Goal: Feedback & Contribution: Leave review/rating

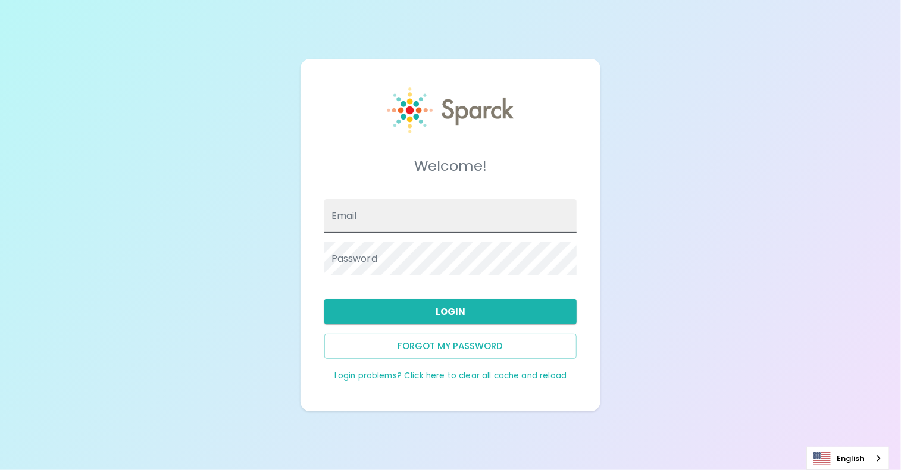
click at [364, 211] on input "Email" at bounding box center [450, 215] width 253 height 33
type input "[DOMAIN_NAME][EMAIL_ADDRESS][DOMAIN_NAME]"
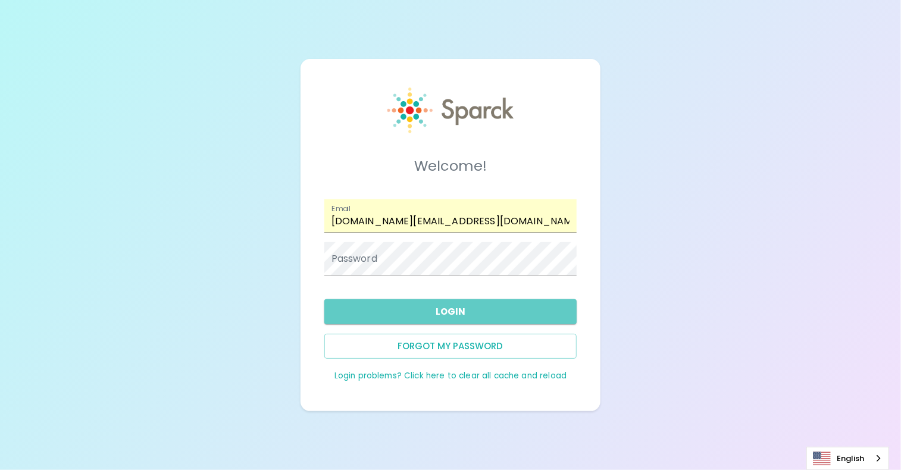
drag, startPoint x: 390, startPoint y: 305, endPoint x: 268, endPoint y: -58, distance: 382.5
click at [268, 0] on html "Welcome! Email macy.sharp@texastechfcu.org Password Login Forgot my password Lo…" at bounding box center [450, 235] width 901 height 470
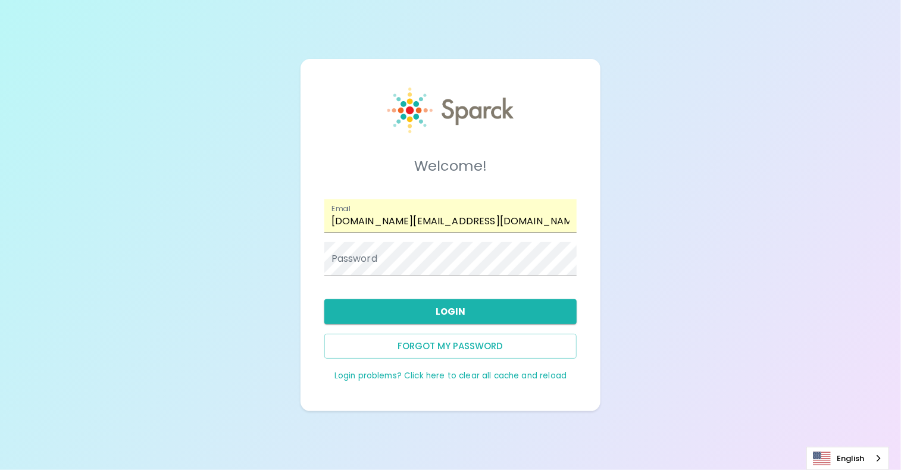
click at [343, 257] on div "Password" at bounding box center [450, 258] width 253 height 33
click at [464, 86] on div "Welcome! Email macy.sharp@texastechfcu.org Password Login Forgot my password Lo…" at bounding box center [451, 235] width 272 height 324
click at [424, 105] on img at bounding box center [451, 111] width 126 height 46
click at [426, 338] on button "Forgot my password" at bounding box center [450, 346] width 253 height 25
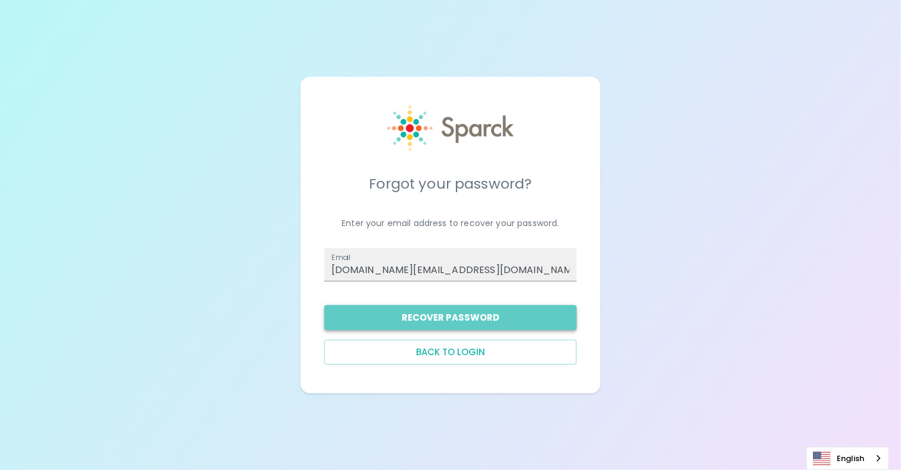
click at [423, 315] on button "Recover Password" at bounding box center [450, 317] width 253 height 25
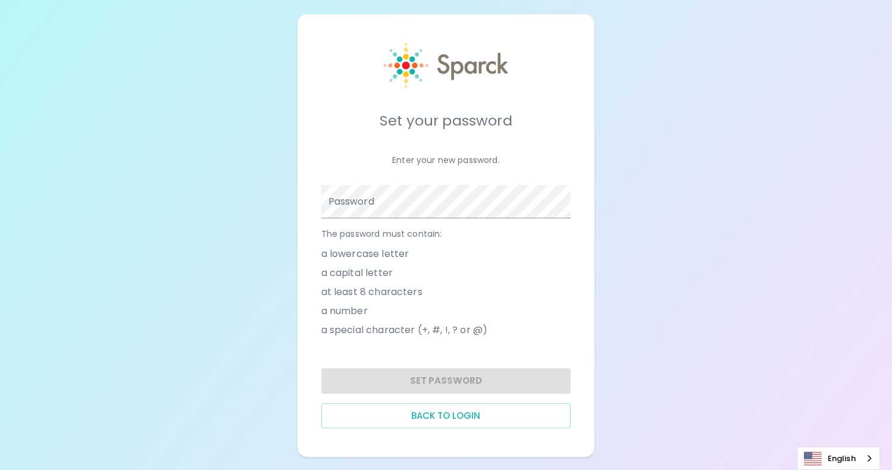
click at [400, 218] on div "The password must contain: a lowercase letter a capital letter at least 8 chara…" at bounding box center [442, 281] width 260 height 126
click at [350, 190] on div "Password" at bounding box center [446, 201] width 250 height 33
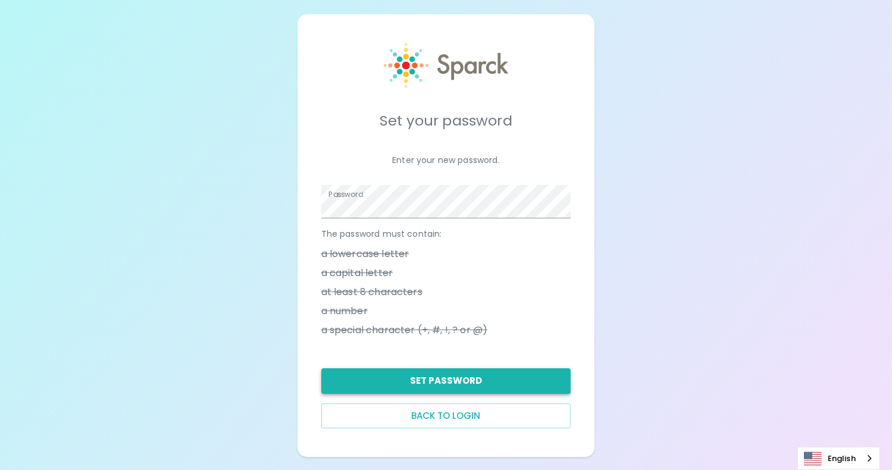
click at [507, 375] on button "Set Password" at bounding box center [446, 380] width 250 height 25
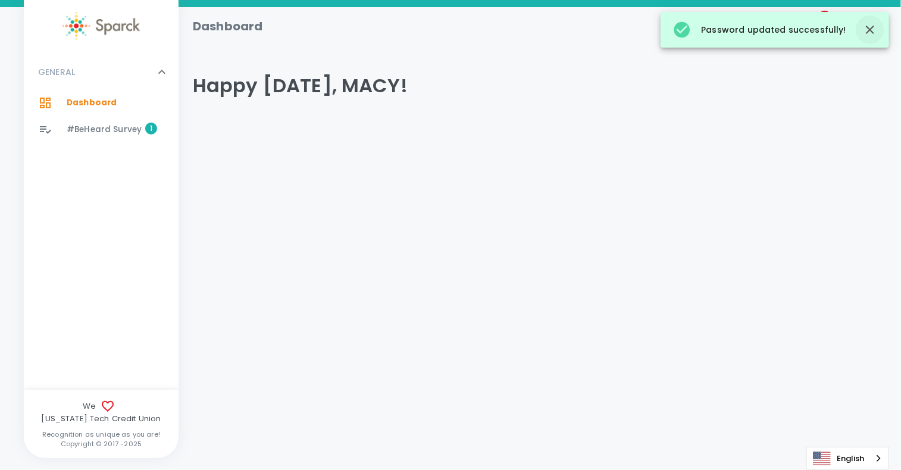
click at [866, 27] on icon "button" at bounding box center [870, 30] width 14 height 14
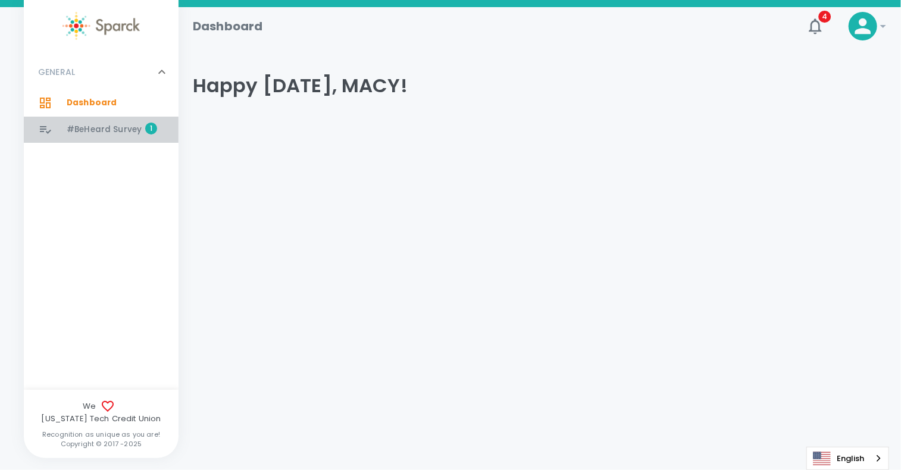
click at [104, 122] on span "#BeHeard Survey 1" at bounding box center [104, 129] width 75 height 17
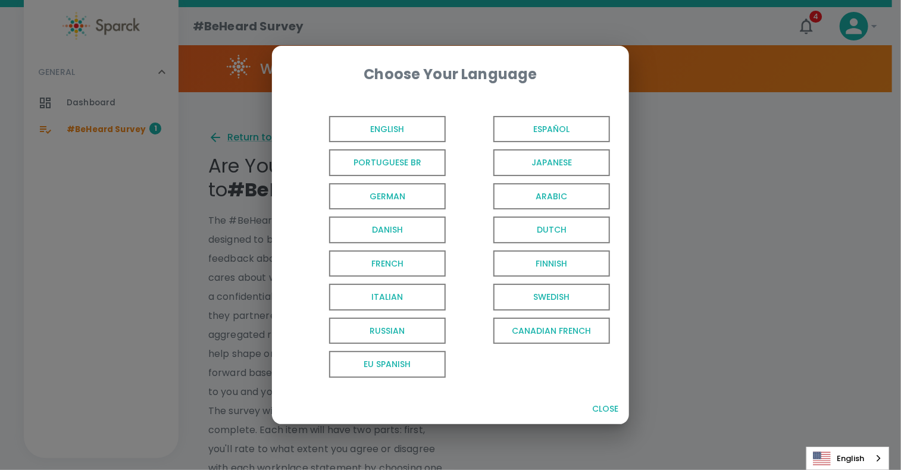
click at [377, 136] on span "English" at bounding box center [387, 129] width 117 height 27
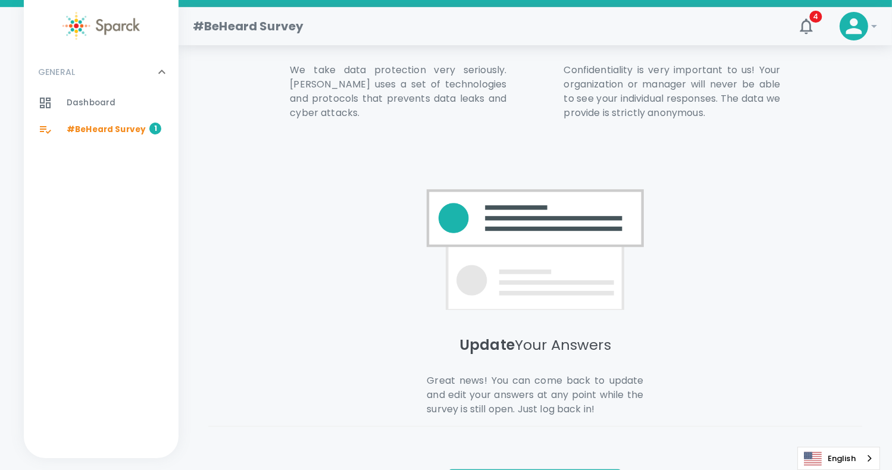
scroll to position [801, 0]
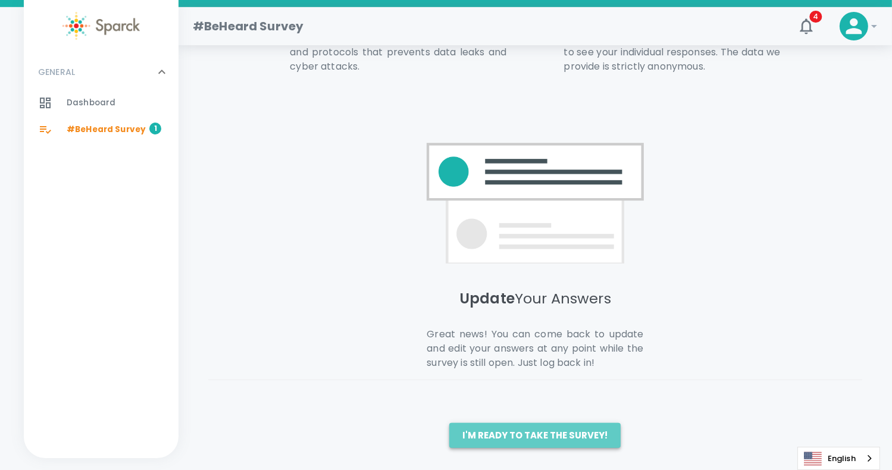
click at [552, 427] on button "I'm ready to take the survey!" at bounding box center [534, 435] width 171 height 25
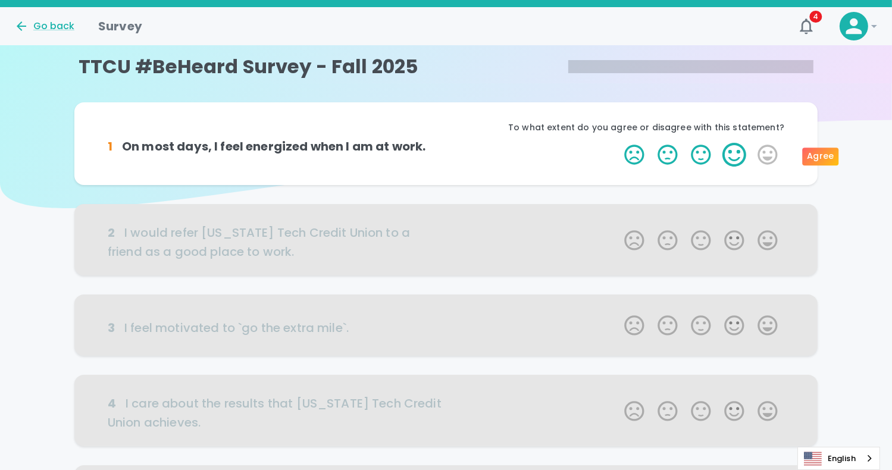
click at [733, 154] on label "4 Stars" at bounding box center [734, 155] width 33 height 24
click at [618, 143] on input "4 Stars" at bounding box center [617, 142] width 1 height 1
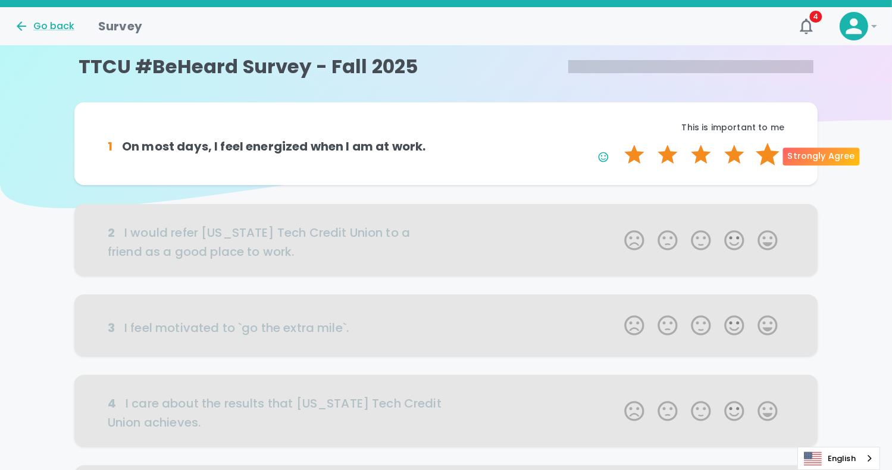
click at [763, 150] on label "5 Stars" at bounding box center [767, 155] width 33 height 24
click at [618, 143] on input "5 Stars" at bounding box center [617, 142] width 1 height 1
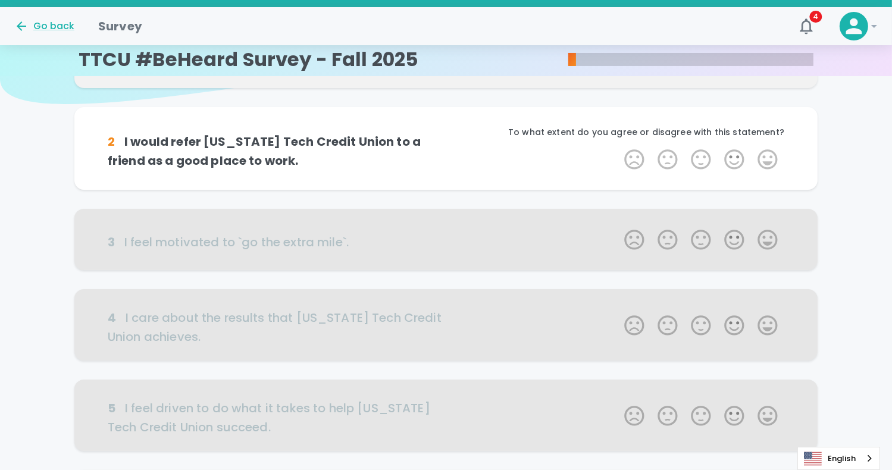
scroll to position [105, 0]
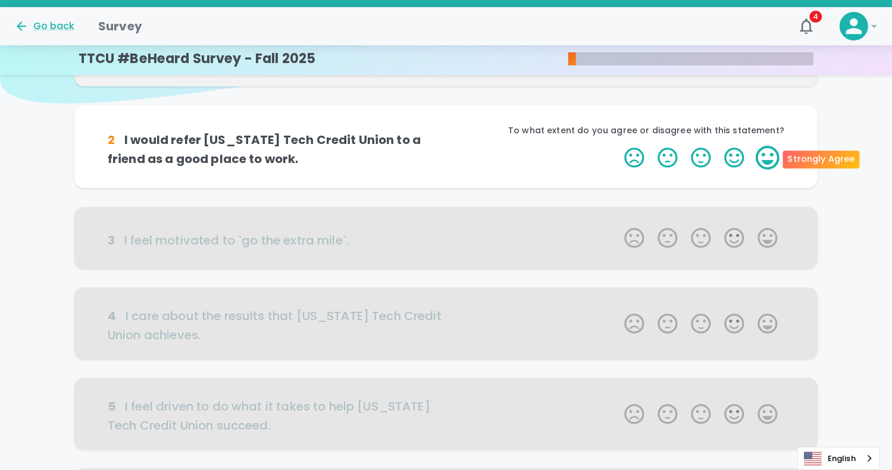
click at [779, 148] on label "5 Stars" at bounding box center [767, 158] width 33 height 24
click at [618, 146] on input "5 Stars" at bounding box center [617, 145] width 1 height 1
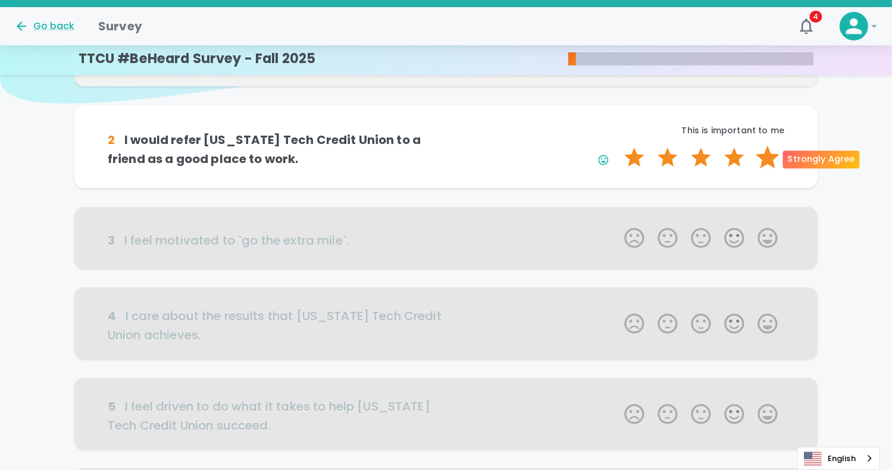
click at [766, 158] on label "5 Stars" at bounding box center [767, 158] width 33 height 24
click at [618, 146] on input "5 Stars" at bounding box center [617, 145] width 1 height 1
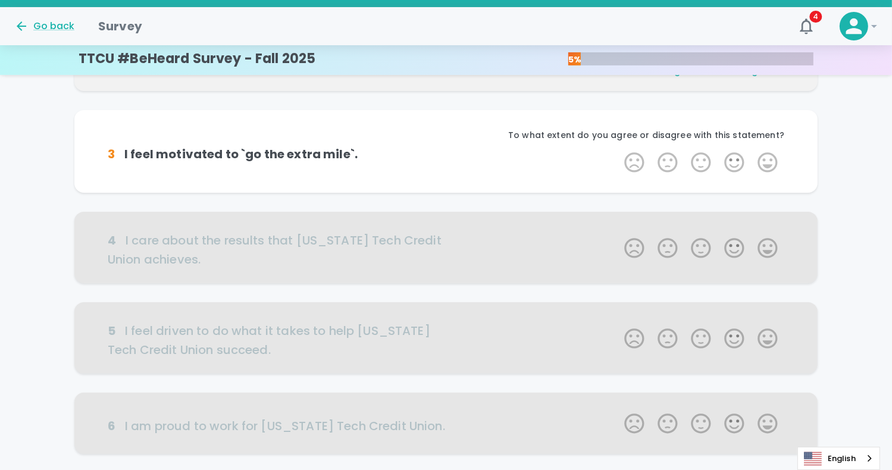
scroll to position [210, 0]
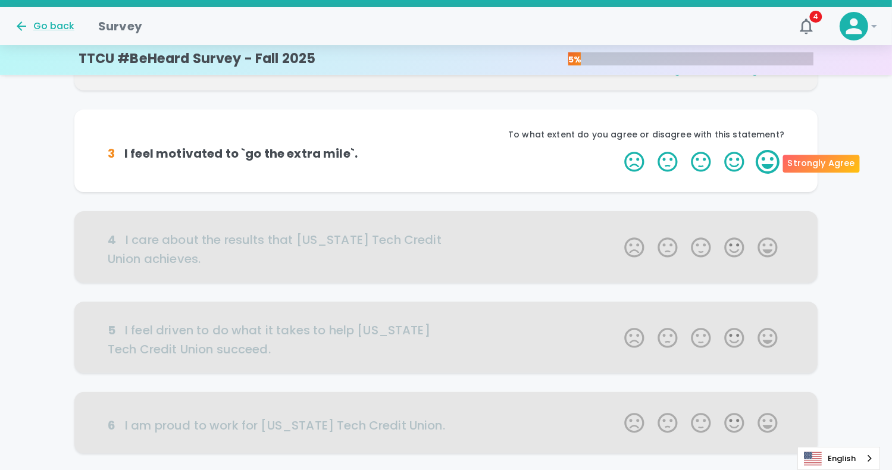
click at [755, 165] on label "5 Stars" at bounding box center [767, 162] width 33 height 24
click at [618, 150] on input "5 Stars" at bounding box center [617, 149] width 1 height 1
click at [755, 165] on label "5 Stars" at bounding box center [767, 162] width 33 height 24
click at [618, 150] on input "5 Stars" at bounding box center [617, 149] width 1 height 1
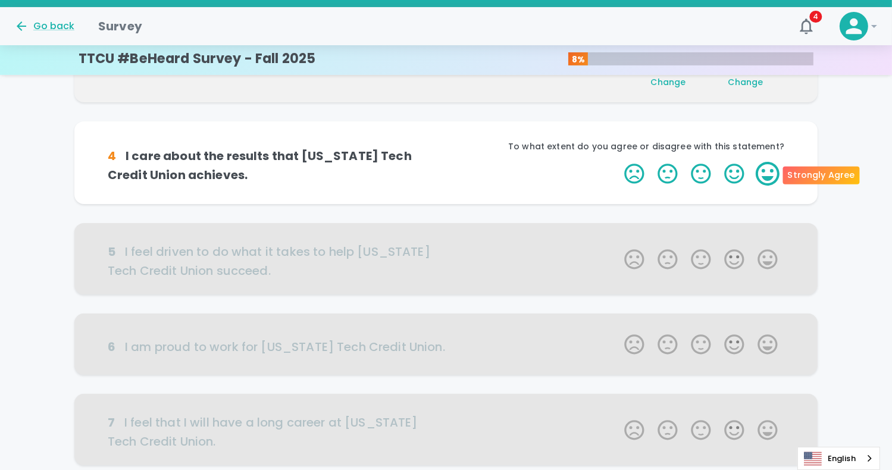
scroll to position [314, 0]
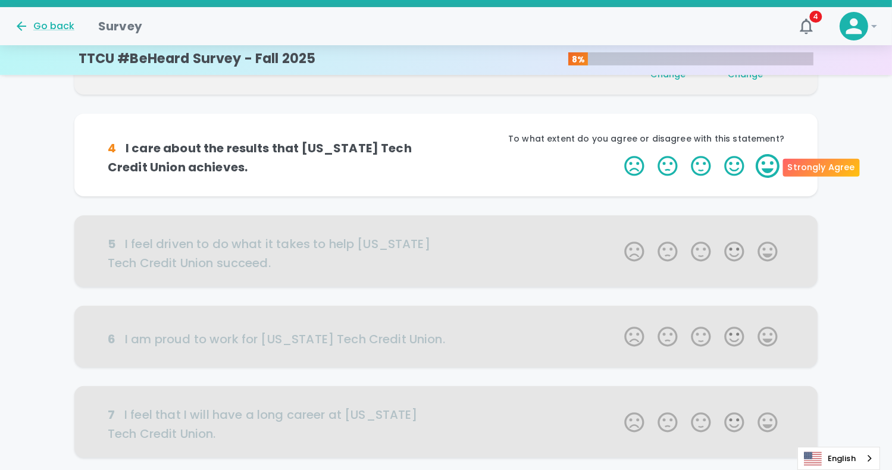
click at [768, 164] on label "5 Stars" at bounding box center [767, 166] width 33 height 24
click at [618, 154] on input "5 Stars" at bounding box center [617, 154] width 1 height 1
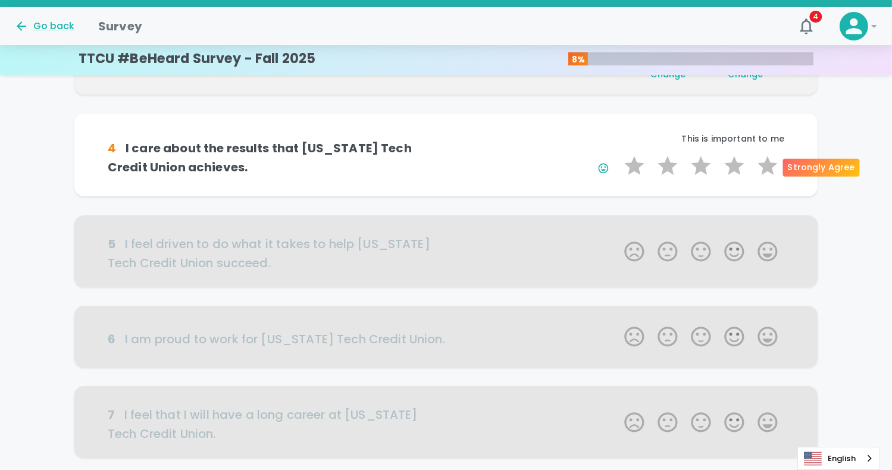
click at [768, 164] on label "5 Stars" at bounding box center [767, 166] width 33 height 24
click at [618, 154] on input "5 Stars" at bounding box center [617, 154] width 1 height 1
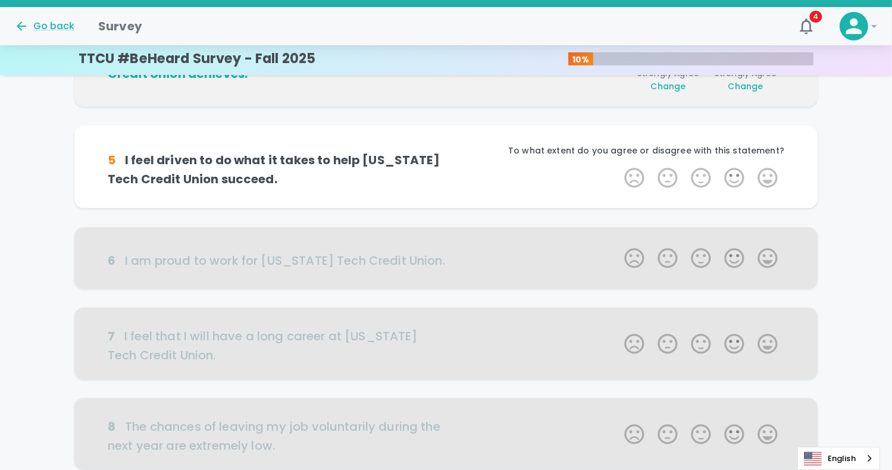
scroll to position [419, 0]
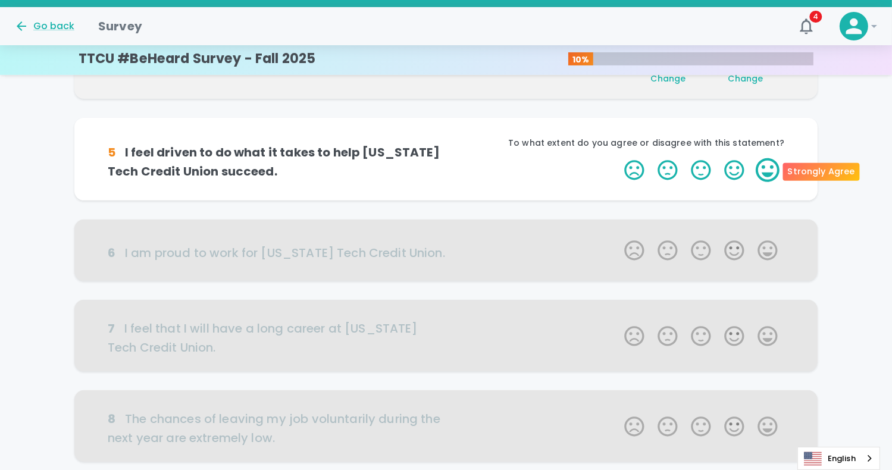
click at [767, 168] on label "5 Stars" at bounding box center [767, 170] width 33 height 24
click at [618, 158] on input "5 Stars" at bounding box center [617, 158] width 1 height 1
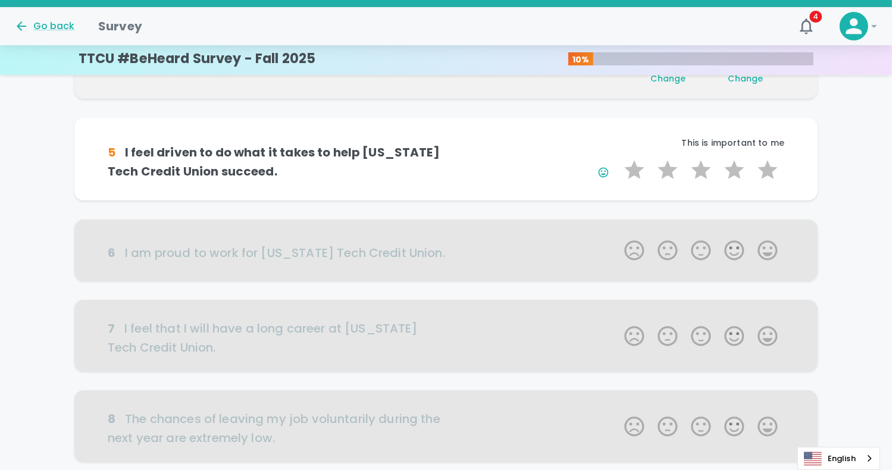
click at [768, 157] on div "This is important to me" at bounding box center [615, 147] width 339 height 21
click at [768, 177] on label "5 Stars" at bounding box center [767, 170] width 33 height 24
click at [618, 158] on input "5 Stars" at bounding box center [617, 158] width 1 height 1
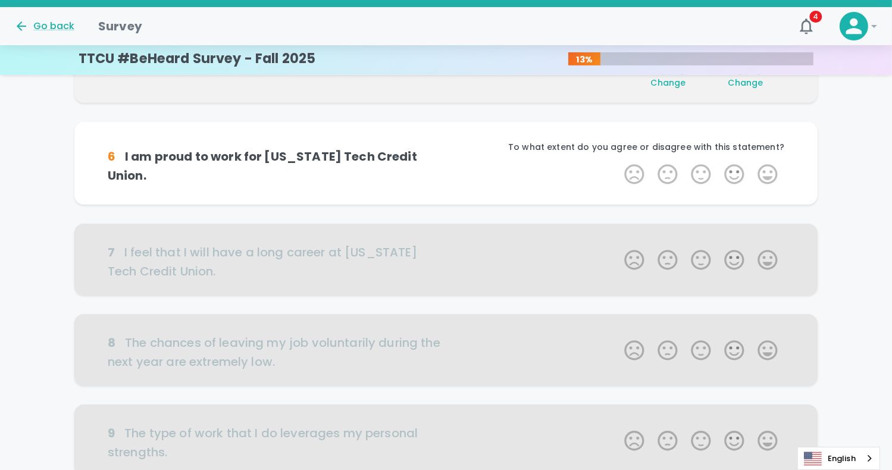
click at [768, 177] on label "5 Stars" at bounding box center [767, 175] width 33 height 24
click at [618, 163] on input "5 Stars" at bounding box center [617, 162] width 1 height 1
click at [768, 177] on label "5 Stars" at bounding box center [767, 175] width 33 height 24
click at [618, 163] on input "5 Stars" at bounding box center [617, 162] width 1 height 1
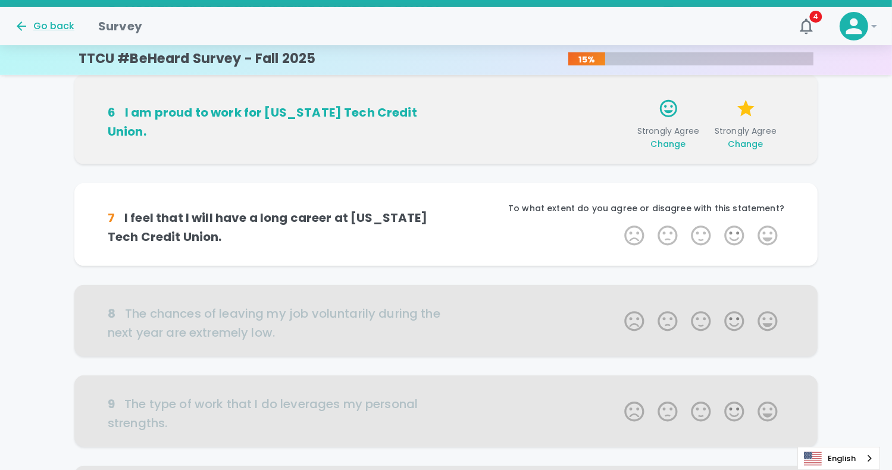
scroll to position [629, 0]
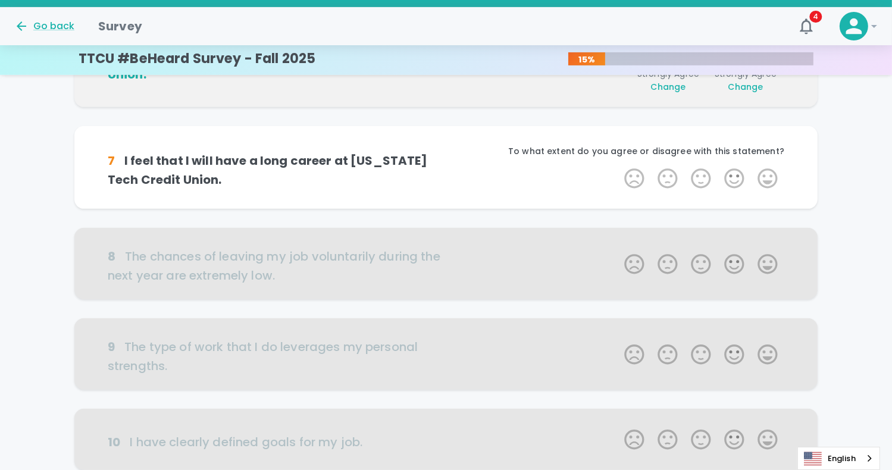
click at [768, 177] on label "5 Stars" at bounding box center [767, 179] width 33 height 24
click at [618, 167] on input "5 Stars" at bounding box center [617, 166] width 1 height 1
click at [702, 175] on label "3 Stars" at bounding box center [701, 179] width 33 height 24
click at [618, 167] on input "3 Stars" at bounding box center [617, 166] width 1 height 1
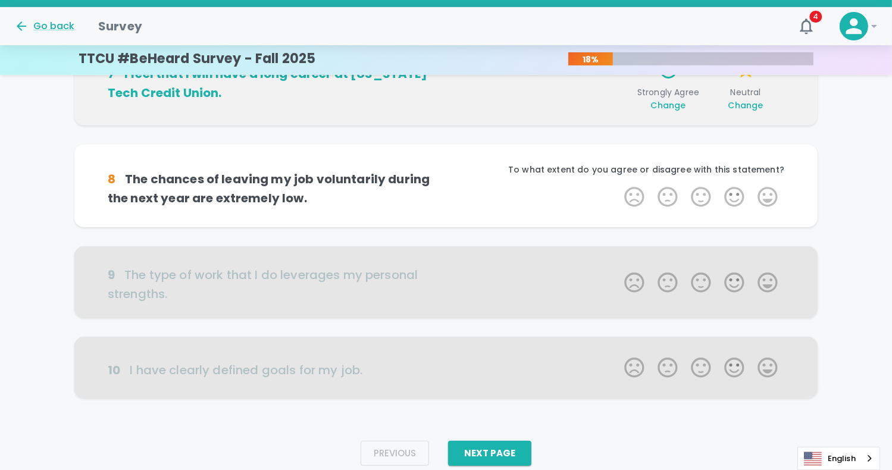
scroll to position [733, 0]
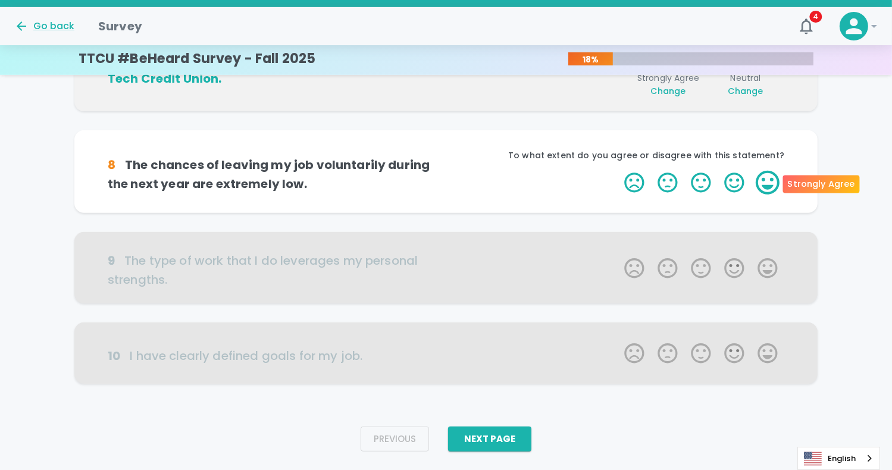
click at [770, 182] on label "5 Stars" at bounding box center [767, 183] width 33 height 24
click at [618, 171] on input "5 Stars" at bounding box center [617, 170] width 1 height 1
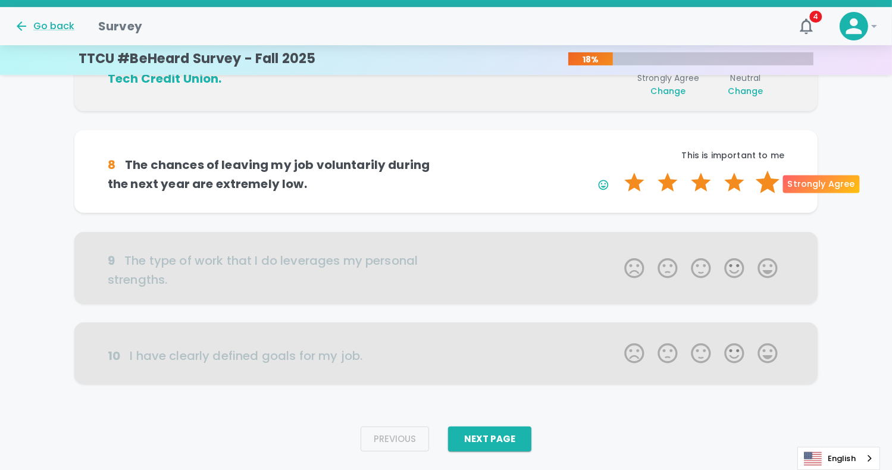
click at [760, 174] on label "5 Stars" at bounding box center [767, 183] width 33 height 24
click at [618, 171] on input "5 Stars" at bounding box center [617, 170] width 1 height 1
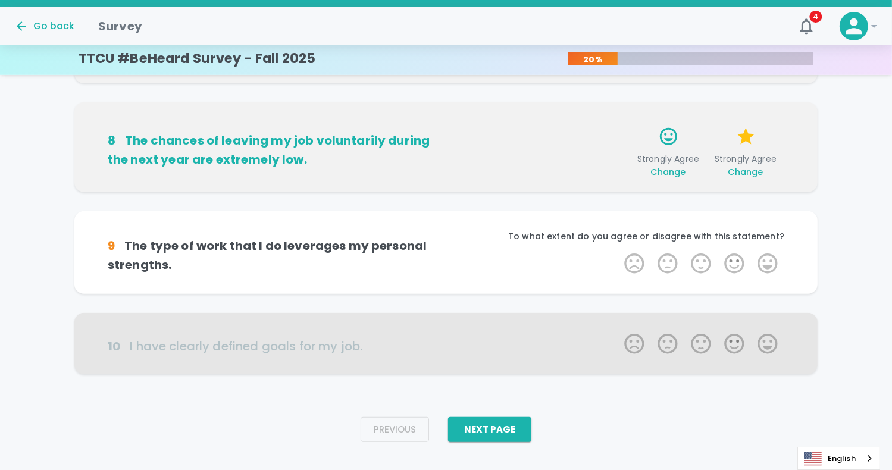
scroll to position [762, 0]
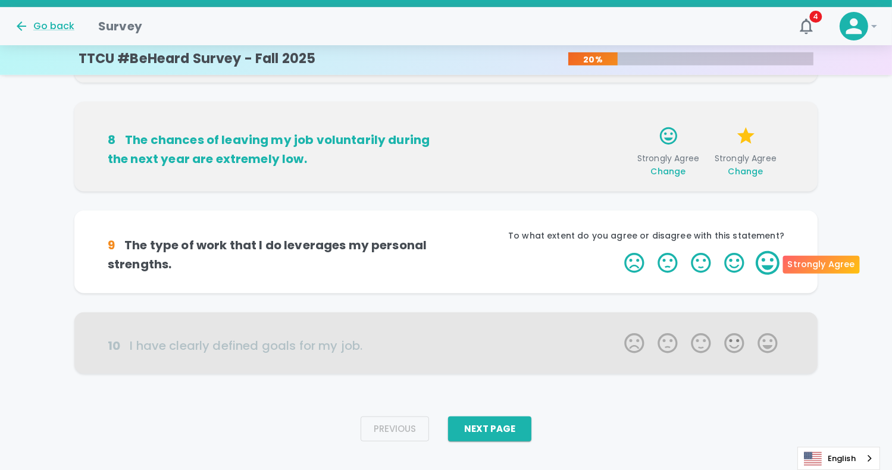
drag, startPoint x: 750, startPoint y: 258, endPoint x: 764, endPoint y: 258, distance: 13.7
click at [764, 258] on span "1 Star 2 Stars 3 Stars 4 Stars 5 Stars Empty" at bounding box center [701, 263] width 167 height 24
drag, startPoint x: 764, startPoint y: 258, endPoint x: 771, endPoint y: 275, distance: 18.7
click at [771, 275] on div "1 Star 2 Stars 3 Stars 4 Stars 5 Stars Empty" at bounding box center [701, 265] width 167 height 28
click at [769, 269] on label "5 Stars" at bounding box center [767, 263] width 33 height 24
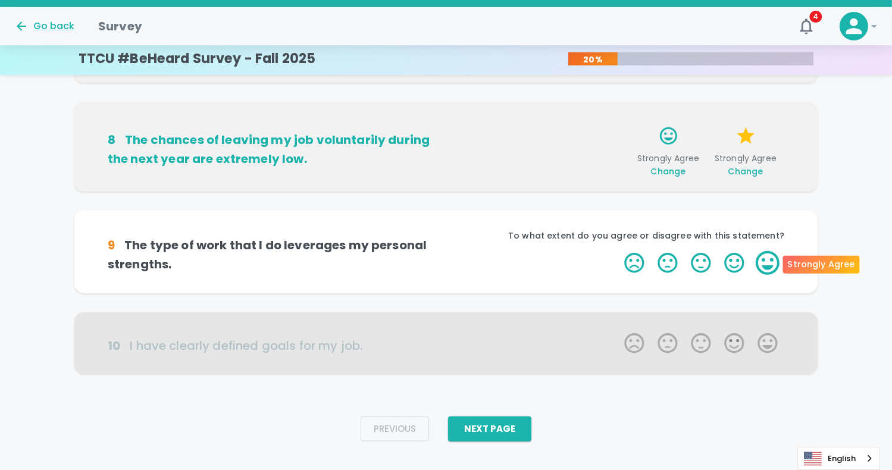
click at [618, 251] on input "5 Stars" at bounding box center [617, 251] width 1 height 1
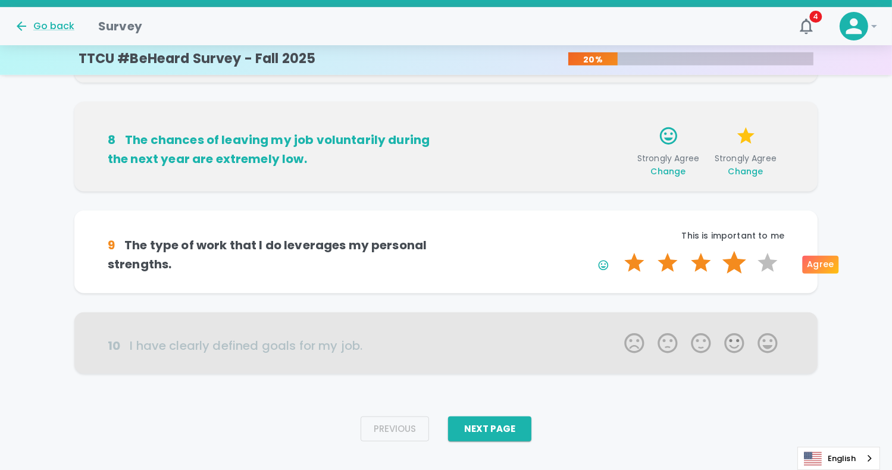
click at [720, 255] on label "4 Stars" at bounding box center [734, 263] width 33 height 24
click at [618, 251] on input "4 Stars" at bounding box center [617, 251] width 1 height 1
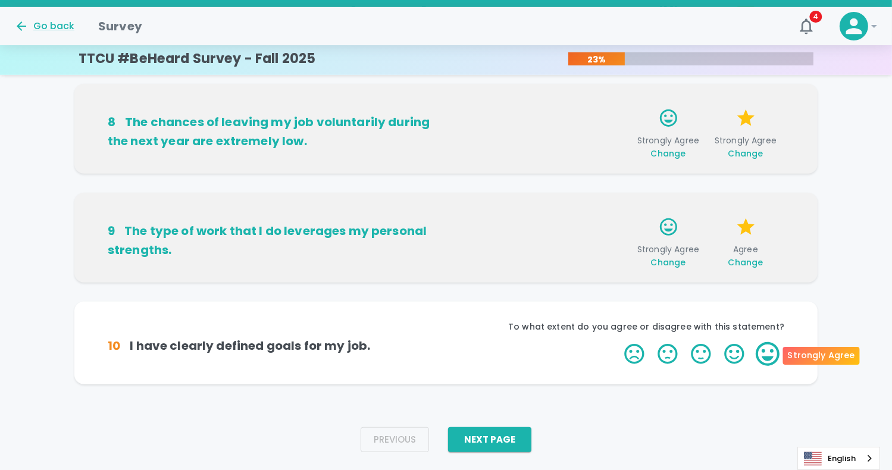
click at [767, 351] on label "5 Stars" at bounding box center [767, 354] width 33 height 24
click at [618, 342] on input "5 Stars" at bounding box center [617, 342] width 1 height 1
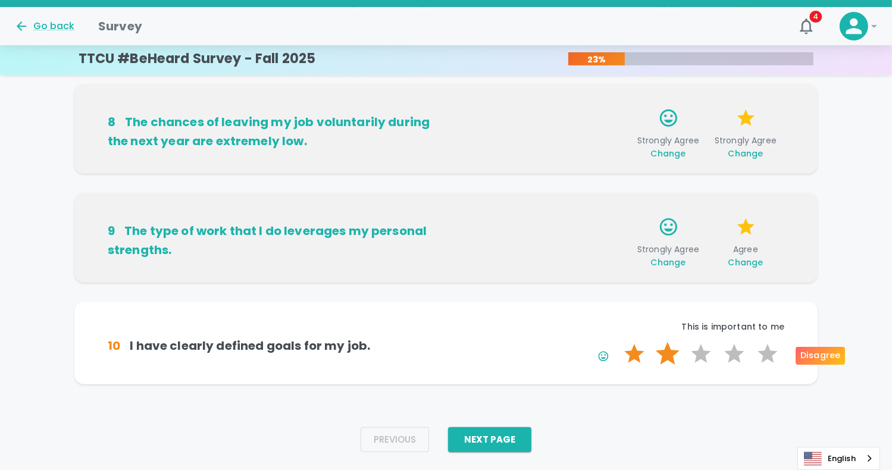
click at [657, 343] on label "2 Stars" at bounding box center [667, 354] width 33 height 24
click at [618, 342] on input "2 Stars" at bounding box center [617, 342] width 1 height 1
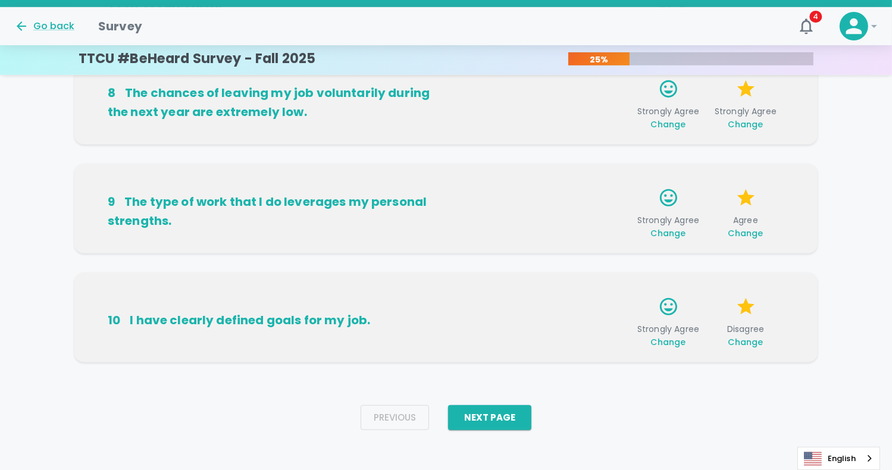
scroll to position [817, 0]
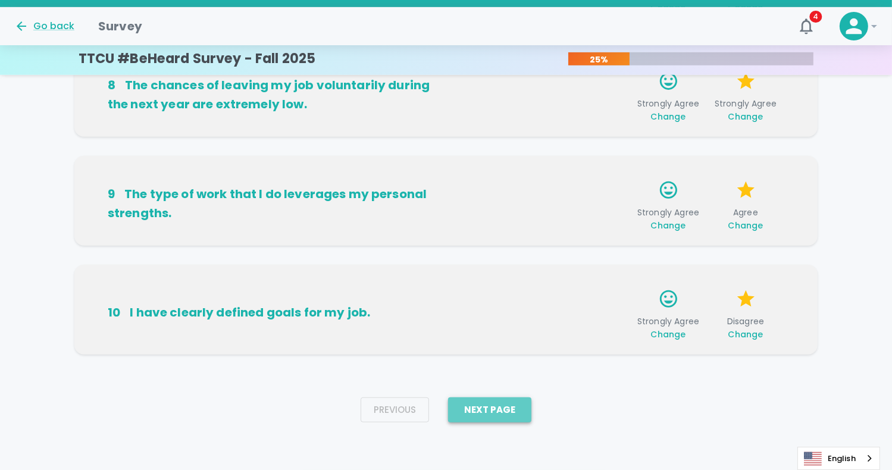
click at [505, 399] on button "Next Page" at bounding box center [489, 410] width 83 height 25
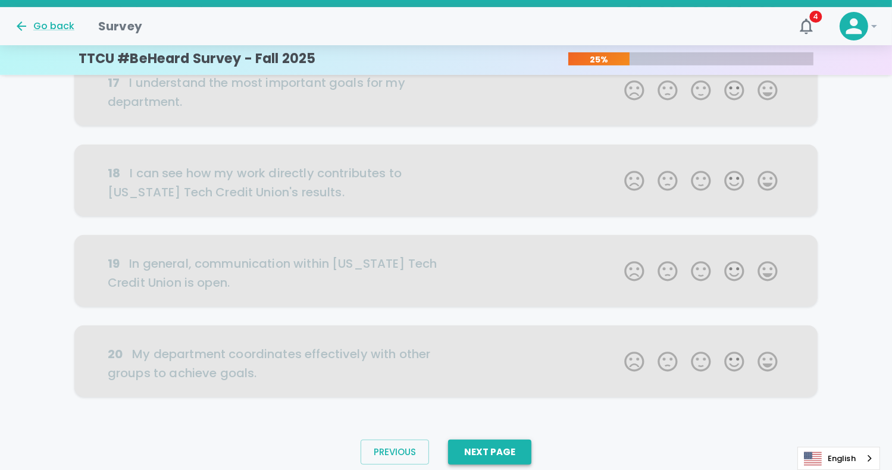
scroll to position [611, 0]
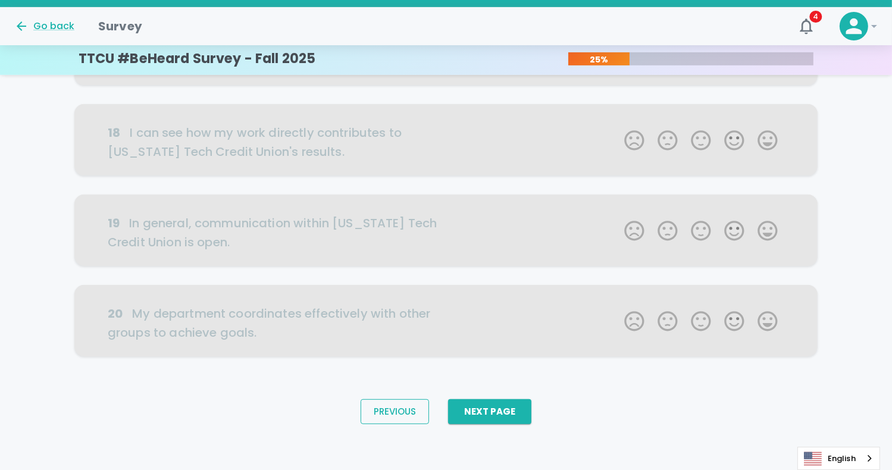
click at [389, 411] on button "Previous" at bounding box center [395, 411] width 68 height 25
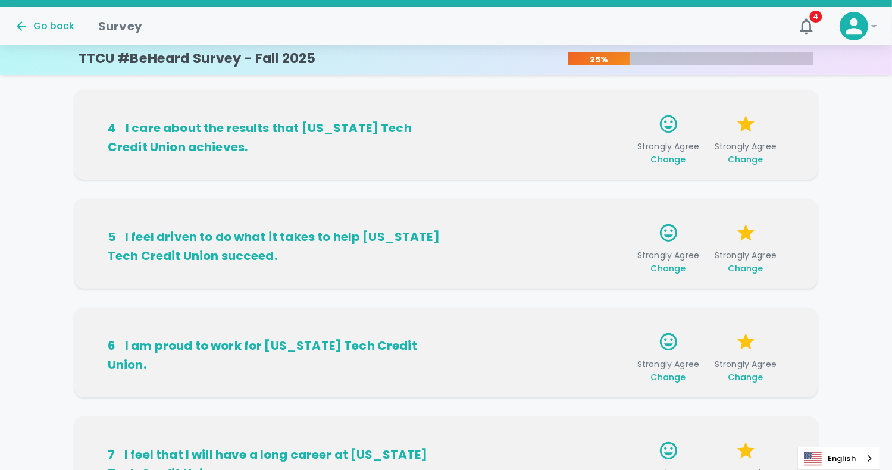
scroll to position [817, 0]
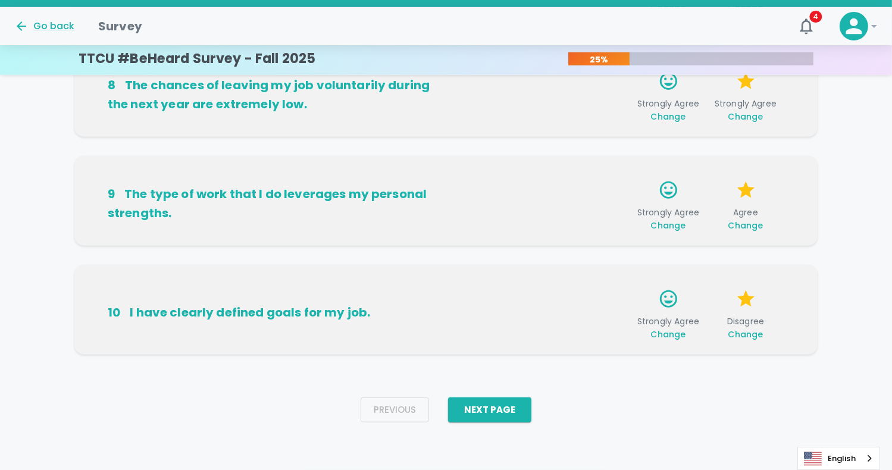
click at [744, 329] on span "Change" at bounding box center [746, 335] width 35 height 12
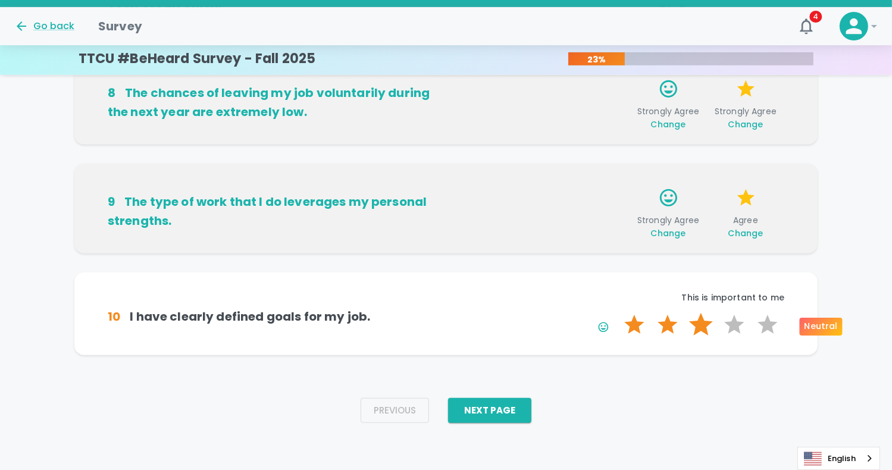
click at [698, 325] on label "3 Stars" at bounding box center [701, 325] width 33 height 24
click at [618, 313] on input "3 Stars" at bounding box center [617, 313] width 1 height 1
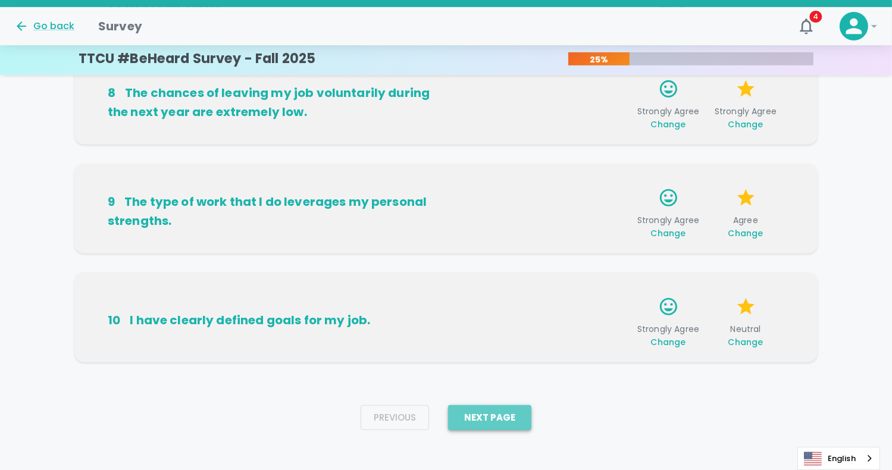
click at [517, 420] on button "Next Page" at bounding box center [489, 417] width 83 height 25
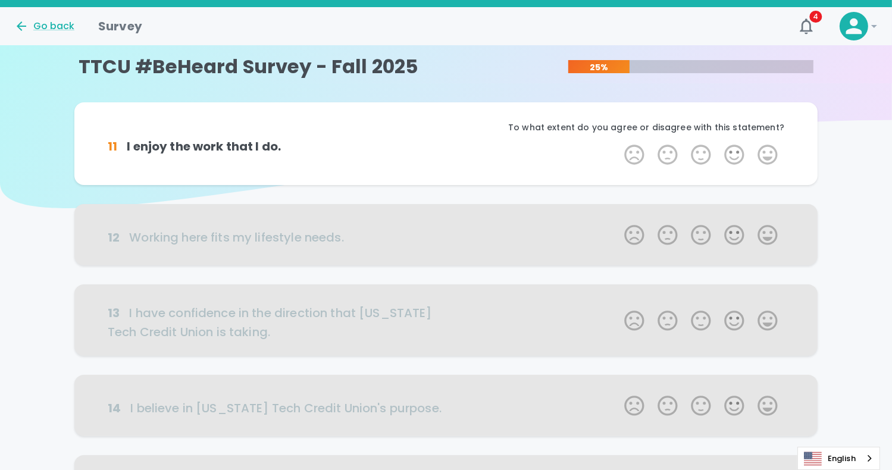
scroll to position [0, 0]
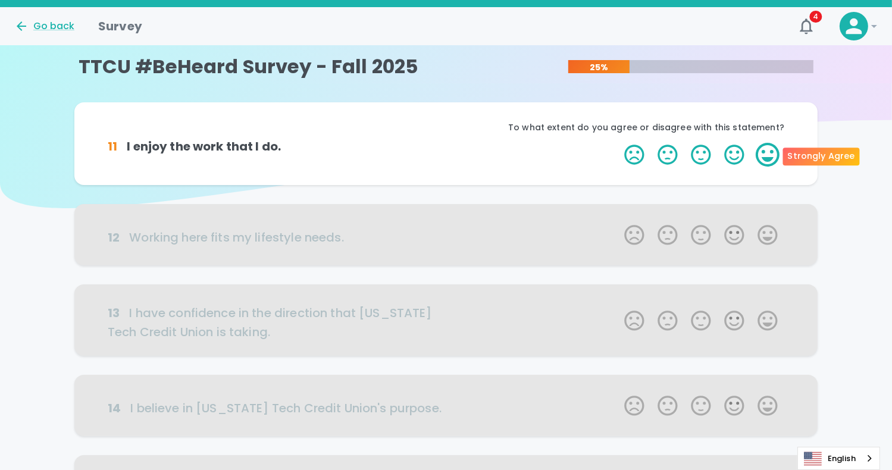
click at [773, 146] on label "5 Stars" at bounding box center [767, 155] width 33 height 24
click at [618, 143] on input "5 Stars" at bounding box center [617, 142] width 1 height 1
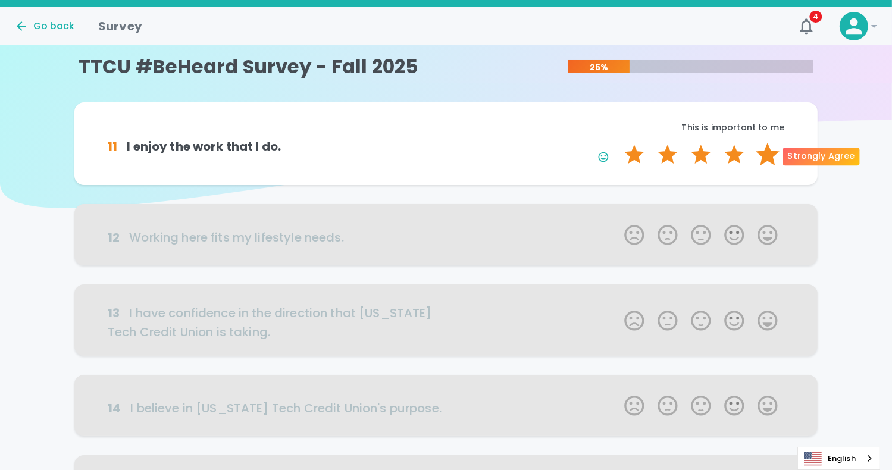
click at [772, 155] on label "5 Stars" at bounding box center [767, 155] width 33 height 24
click at [618, 143] on input "5 Stars" at bounding box center [617, 142] width 1 height 1
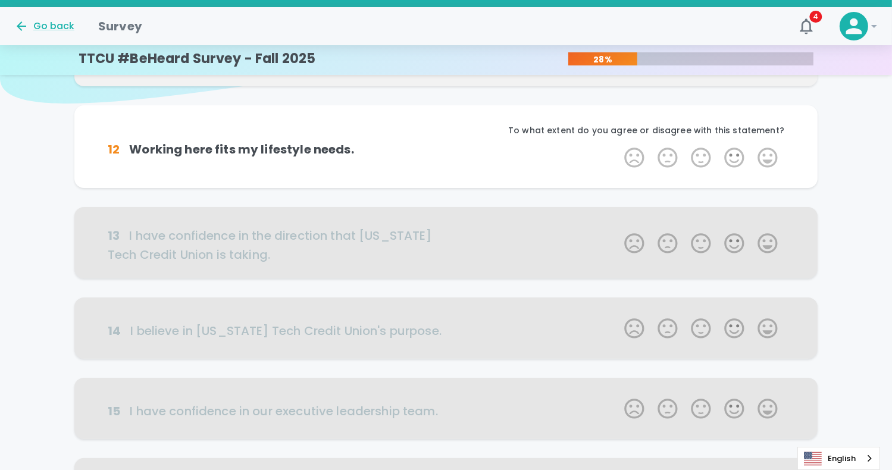
click at [772, 155] on label "5 Stars" at bounding box center [767, 158] width 33 height 24
click at [618, 146] on input "5 Stars" at bounding box center [617, 145] width 1 height 1
click at [772, 155] on label "5 Stars" at bounding box center [767, 158] width 33 height 24
click at [618, 146] on input "5 Stars" at bounding box center [617, 145] width 1 height 1
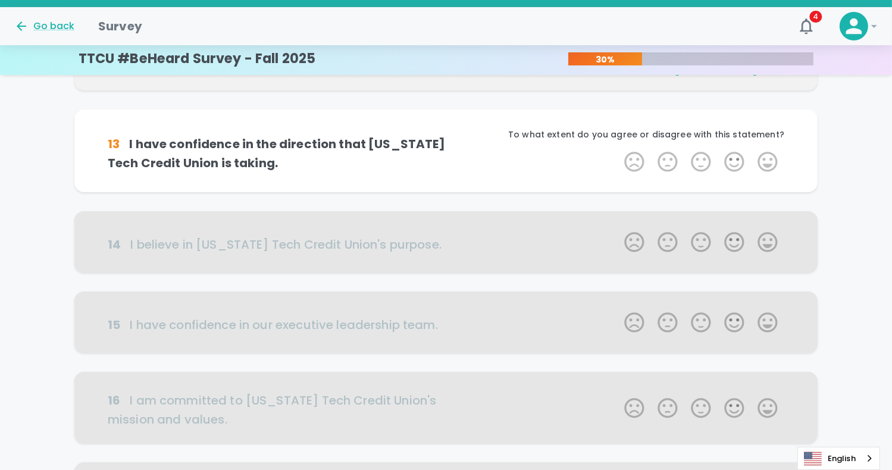
click at [772, 155] on label "5 Stars" at bounding box center [767, 162] width 33 height 24
click at [618, 150] on input "5 Stars" at bounding box center [617, 149] width 1 height 1
click at [772, 155] on label "5 Stars" at bounding box center [767, 162] width 33 height 24
click at [618, 150] on input "5 Stars" at bounding box center [617, 149] width 1 height 1
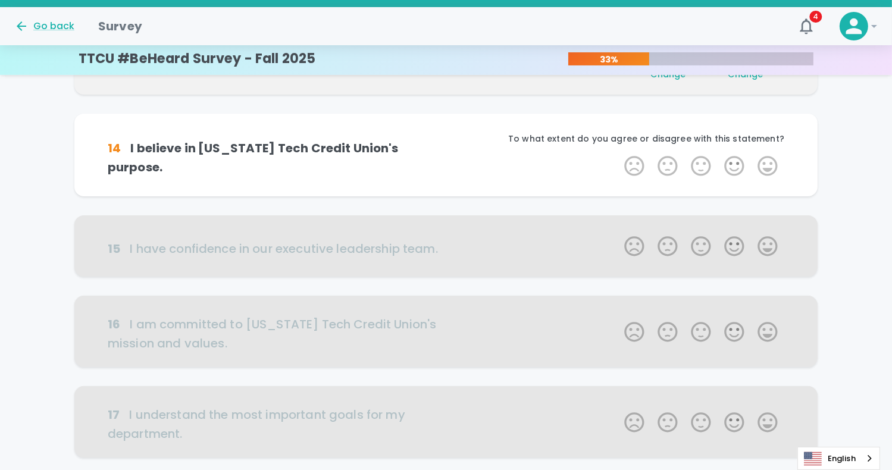
click at [772, 155] on label "5 Stars" at bounding box center [767, 166] width 33 height 24
click at [618, 154] on input "5 Stars" at bounding box center [617, 154] width 1 height 1
click at [772, 155] on label "5 Stars" at bounding box center [767, 166] width 33 height 24
click at [618, 154] on input "5 Stars" at bounding box center [617, 154] width 1 height 1
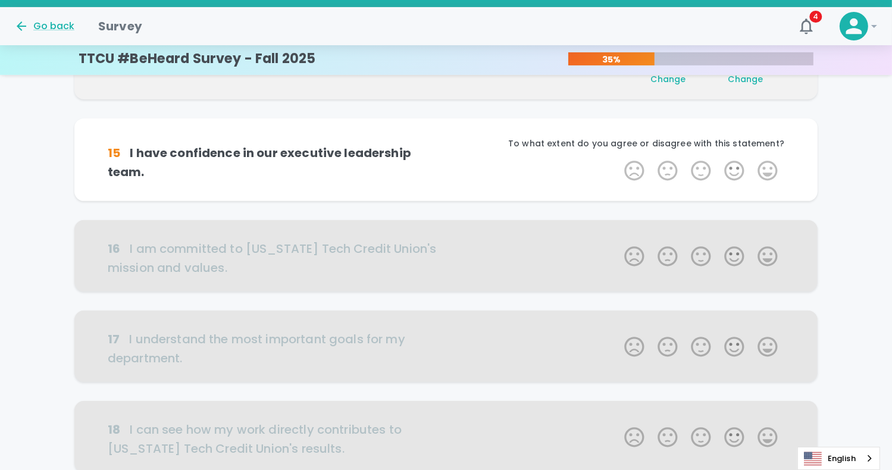
scroll to position [419, 0]
click at [772, 155] on div "To what extent do you agree or disagree with this statement?" at bounding box center [615, 147] width 339 height 21
click at [769, 167] on label "5 Stars" at bounding box center [767, 170] width 33 height 24
click at [618, 158] on input "5 Stars" at bounding box center [617, 158] width 1 height 1
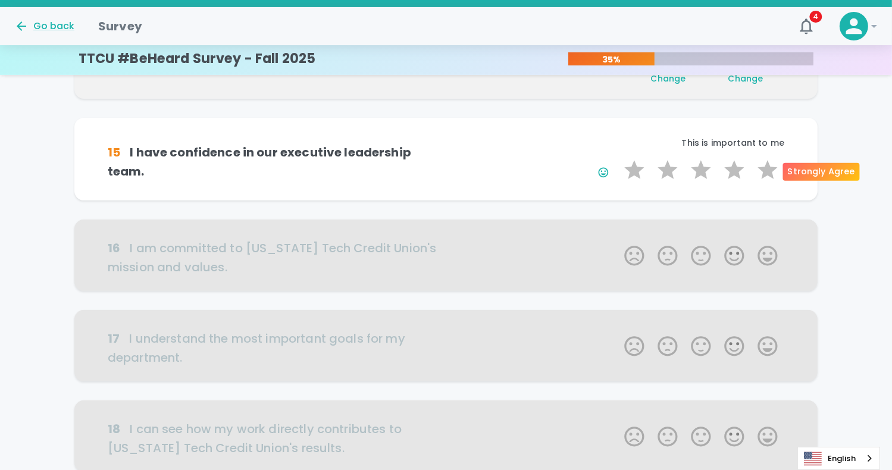
click at [769, 167] on label "5 Stars" at bounding box center [767, 170] width 33 height 24
click at [618, 158] on input "5 Stars" at bounding box center [617, 158] width 1 height 1
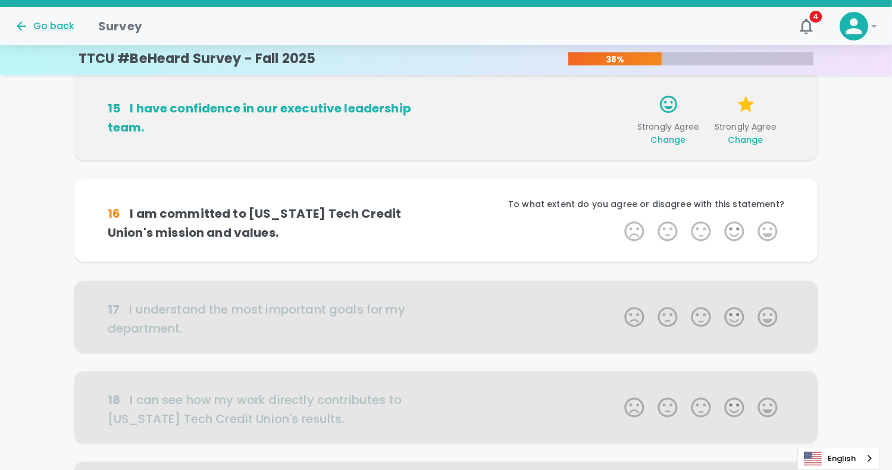
scroll to position [524, 0]
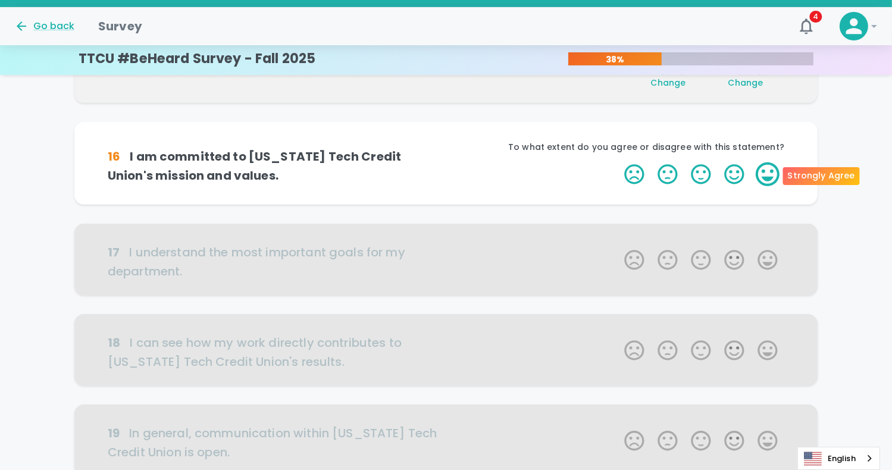
click at [768, 177] on label "5 Stars" at bounding box center [767, 175] width 33 height 24
click at [618, 163] on input "5 Stars" at bounding box center [617, 162] width 1 height 1
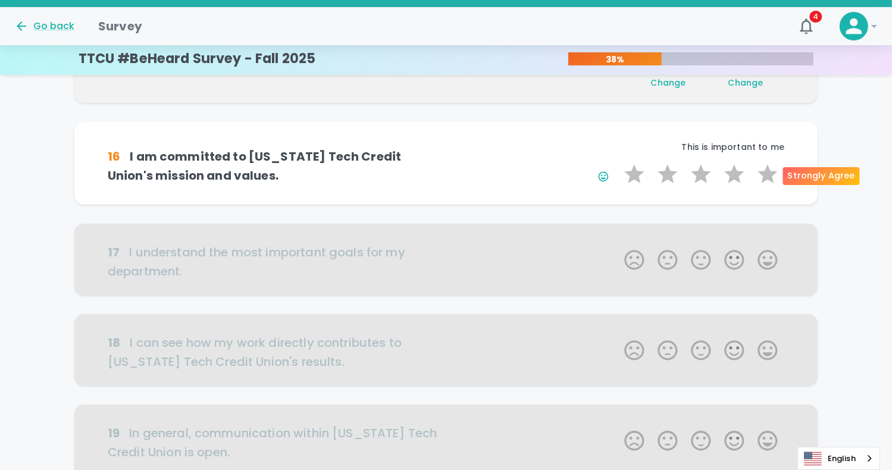
click at [768, 177] on label "5 Stars" at bounding box center [767, 175] width 33 height 24
click at [618, 163] on input "5 Stars" at bounding box center [617, 162] width 1 height 1
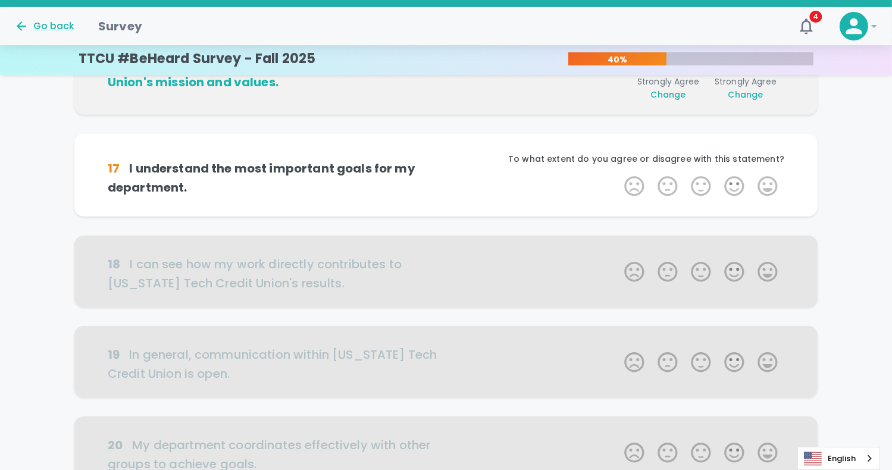
scroll to position [629, 0]
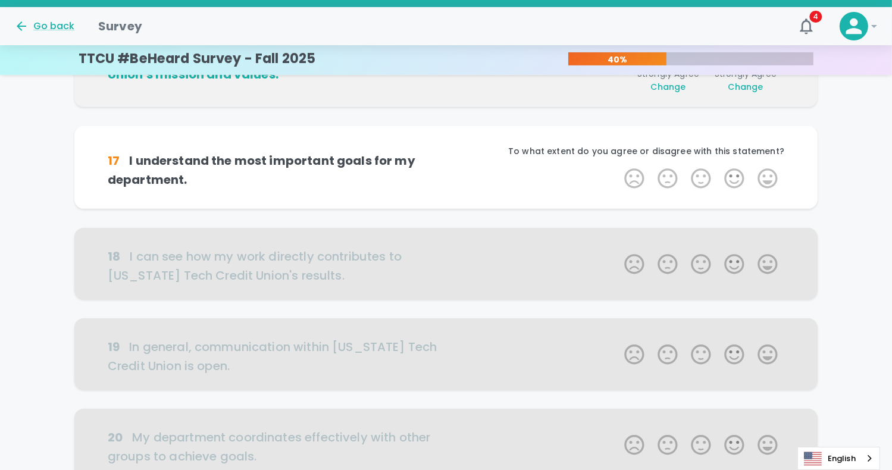
click at [768, 177] on label "5 Stars" at bounding box center [767, 179] width 33 height 24
click at [618, 167] on input "5 Stars" at bounding box center [617, 166] width 1 height 1
click at [706, 180] on label "3 Stars" at bounding box center [701, 179] width 33 height 24
click at [618, 167] on input "3 Stars" at bounding box center [617, 166] width 1 height 1
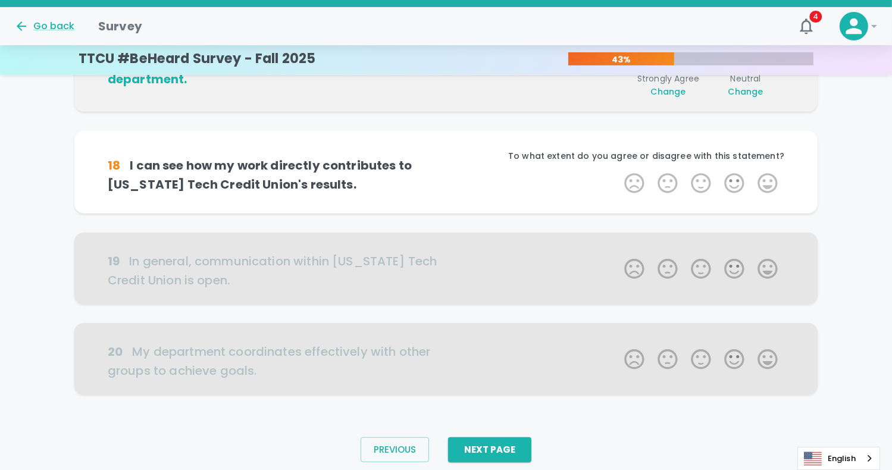
scroll to position [733, 0]
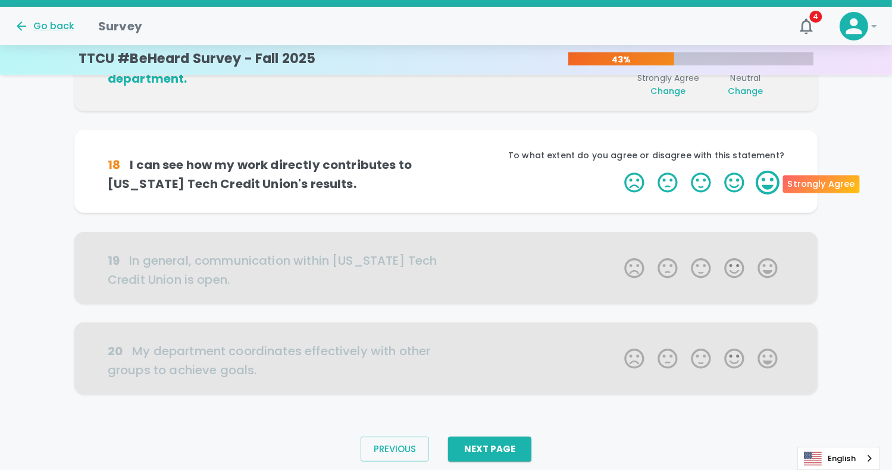
click at [777, 183] on label "5 Stars" at bounding box center [767, 183] width 33 height 24
click at [618, 171] on input "5 Stars" at bounding box center [617, 170] width 1 height 1
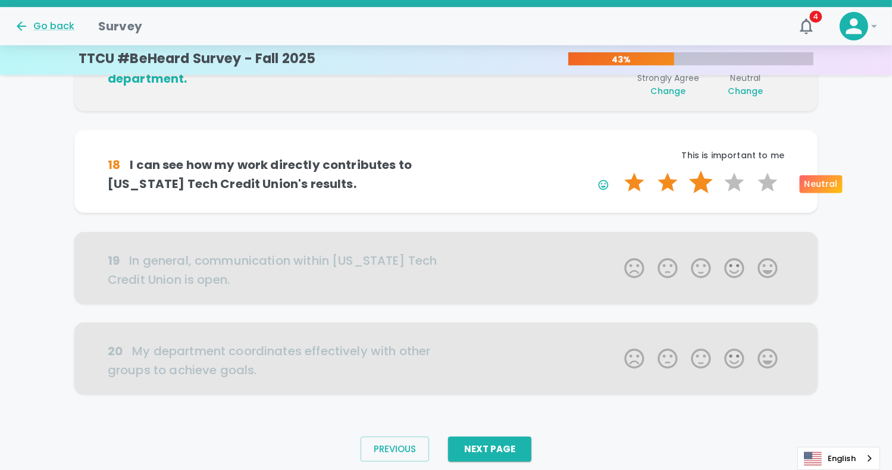
click at [703, 191] on label "3 Stars" at bounding box center [701, 183] width 33 height 24
click at [618, 171] on input "3 Stars" at bounding box center [617, 170] width 1 height 1
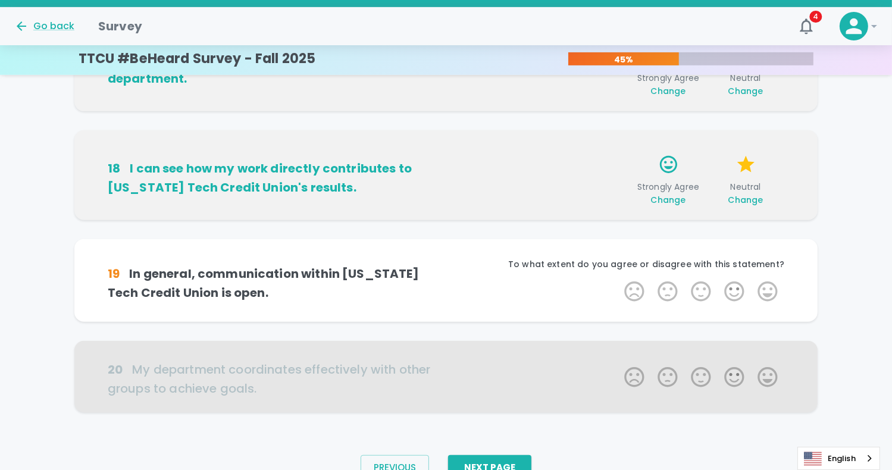
scroll to position [772, 0]
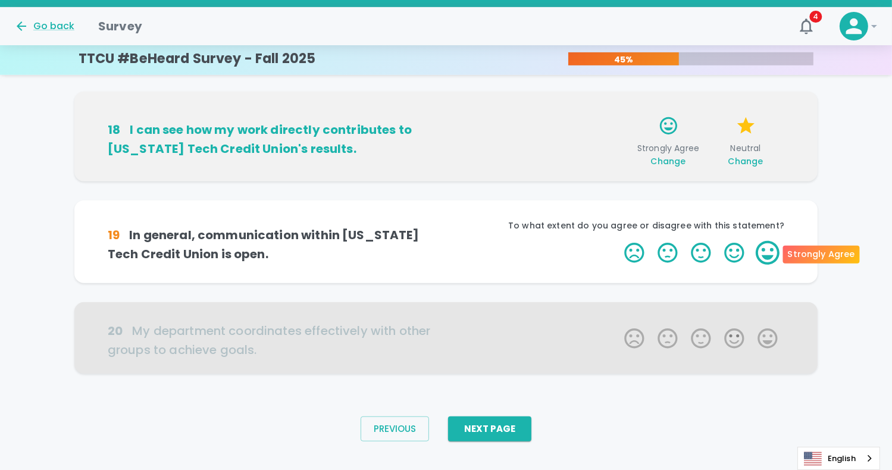
click at [767, 241] on label "5 Stars" at bounding box center [767, 253] width 33 height 24
click at [618, 241] on input "5 Stars" at bounding box center [617, 241] width 1 height 1
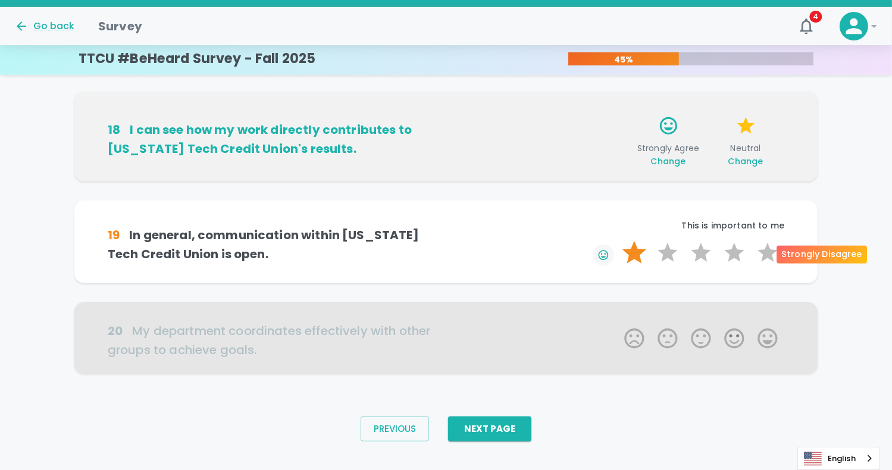
click at [612, 254] on button "button" at bounding box center [603, 255] width 21 height 21
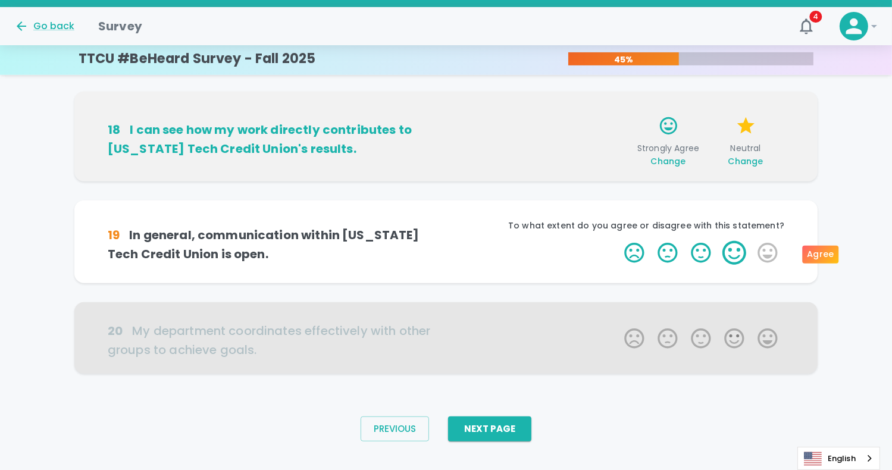
click at [723, 255] on label "4 Stars" at bounding box center [734, 253] width 33 height 24
click at [618, 241] on input "4 Stars" at bounding box center [617, 241] width 1 height 1
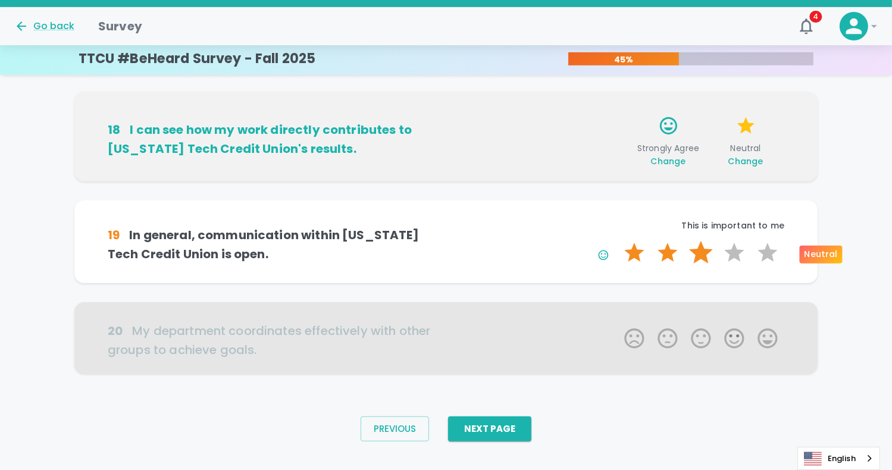
click at [691, 255] on label "3 Stars" at bounding box center [701, 253] width 33 height 24
click at [618, 241] on input "3 Stars" at bounding box center [617, 241] width 1 height 1
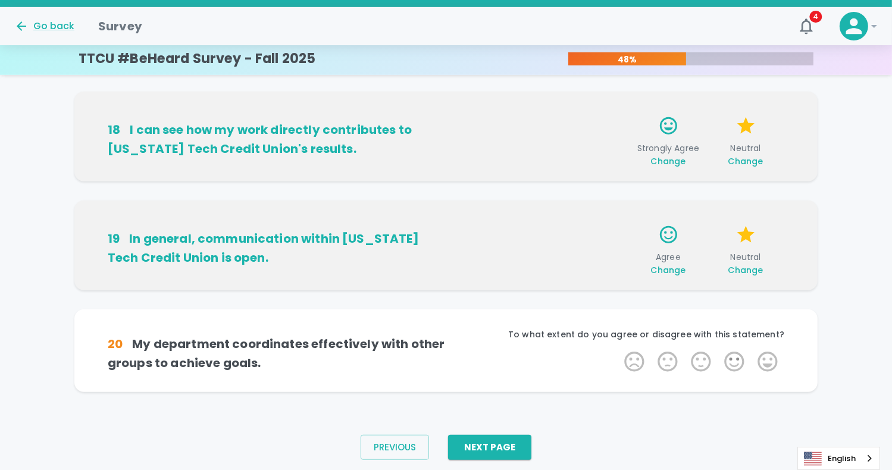
scroll to position [791, 0]
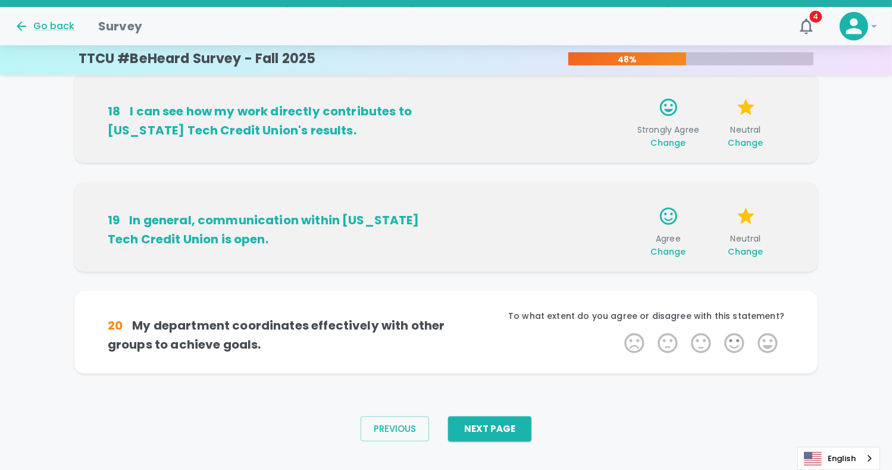
click at [759, 320] on p "To what extent do you agree or disagree with this statement?" at bounding box center [615, 316] width 339 height 12
click at [766, 338] on label "5 Stars" at bounding box center [767, 344] width 33 height 24
click at [618, 332] on input "5 Stars" at bounding box center [617, 331] width 1 height 1
click at [695, 333] on label "3 Stars" at bounding box center [701, 344] width 33 height 24
click at [618, 332] on input "3 Stars" at bounding box center [617, 331] width 1 height 1
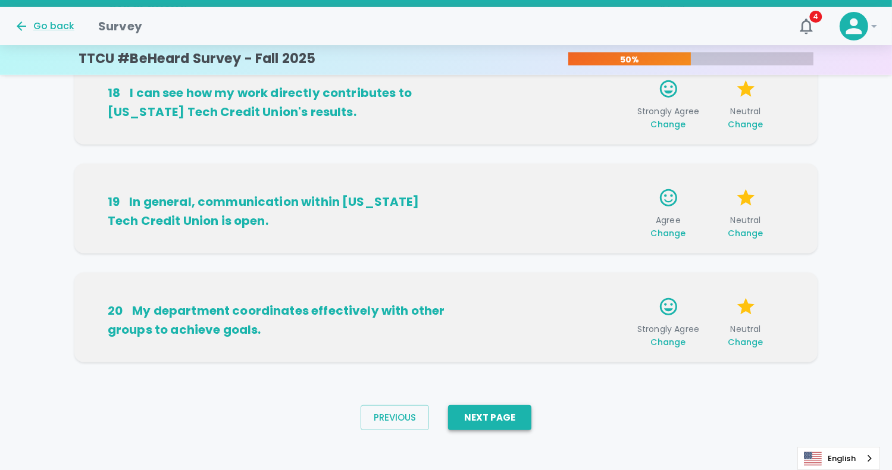
click at [482, 417] on button "Next Page" at bounding box center [489, 417] width 83 height 25
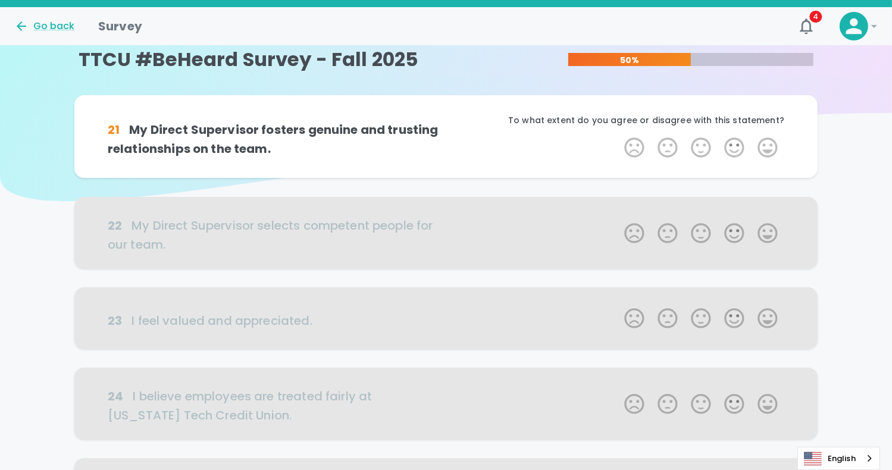
scroll to position [0, 0]
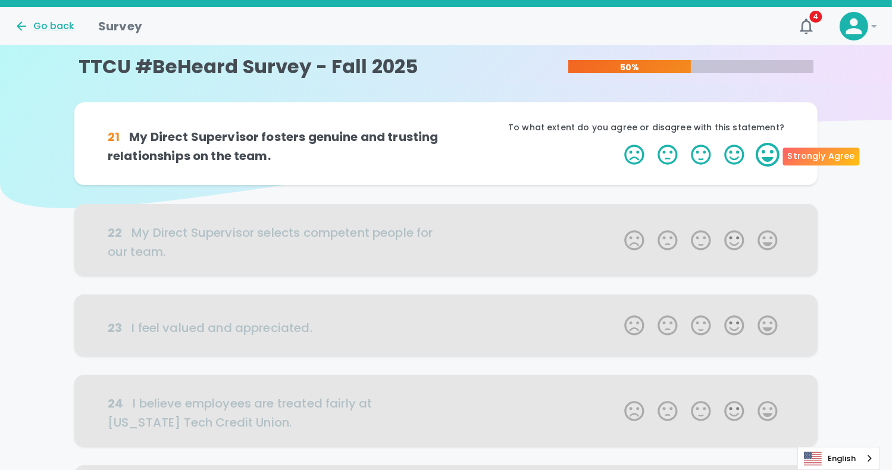
click at [764, 153] on label "5 Stars" at bounding box center [767, 155] width 33 height 24
click at [618, 143] on input "5 Stars" at bounding box center [617, 142] width 1 height 1
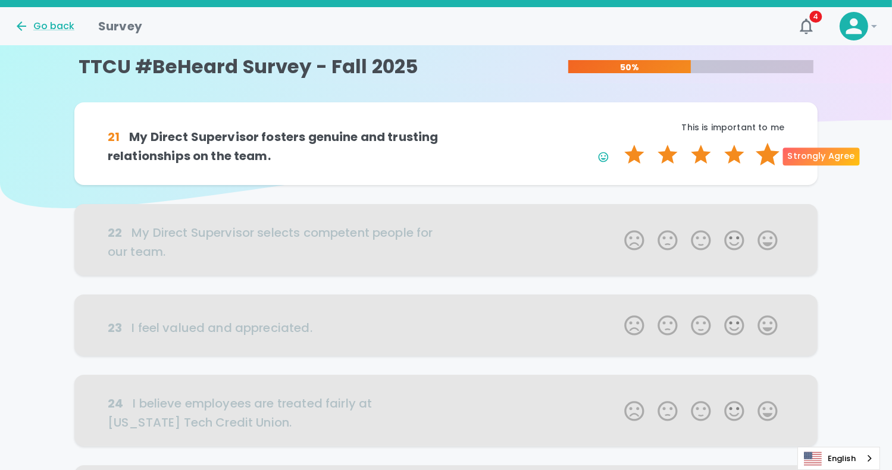
click at [761, 164] on label "5 Stars" at bounding box center [767, 155] width 33 height 24
click at [618, 143] on input "5 Stars" at bounding box center [617, 142] width 1 height 1
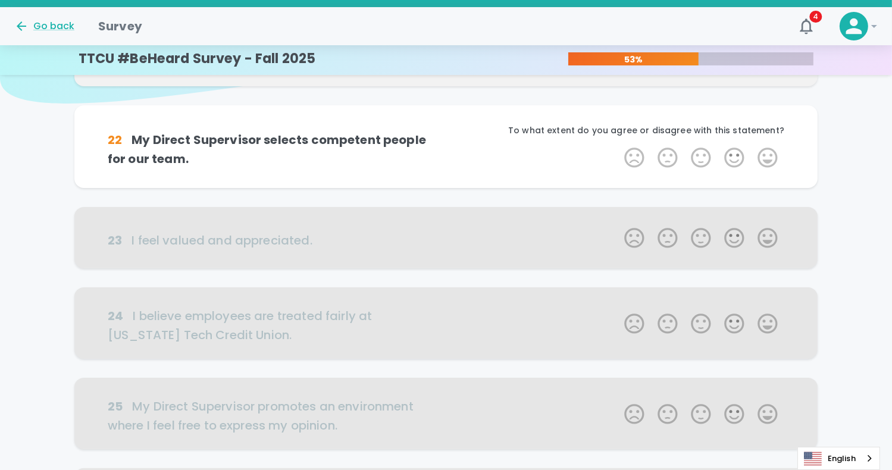
click at [761, 164] on label "5 Stars" at bounding box center [767, 158] width 33 height 24
click at [618, 146] on input "5 Stars" at bounding box center [617, 145] width 1 height 1
click at [761, 164] on label "5 Stars" at bounding box center [767, 158] width 33 height 24
click at [618, 146] on input "5 Stars" at bounding box center [617, 145] width 1 height 1
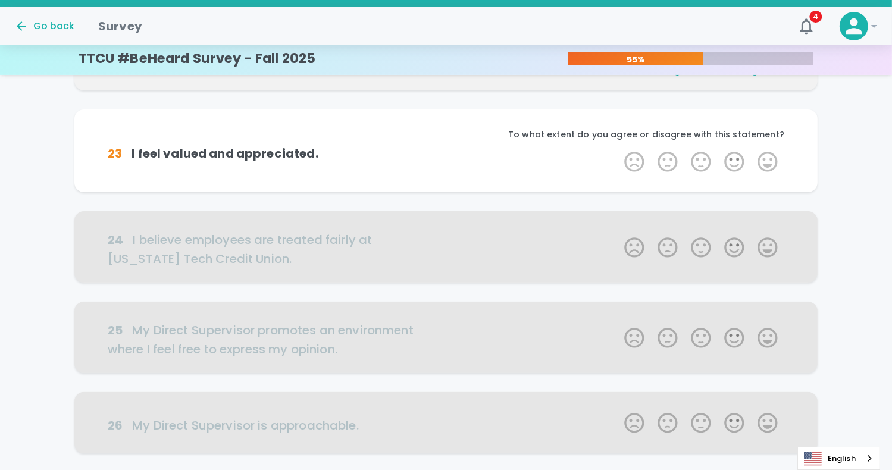
click at [761, 164] on label "5 Stars" at bounding box center [767, 162] width 33 height 24
click at [618, 150] on input "5 Stars" at bounding box center [617, 149] width 1 height 1
click at [761, 164] on label "5 Stars" at bounding box center [767, 162] width 33 height 24
click at [618, 150] on input "5 Stars" at bounding box center [617, 149] width 1 height 1
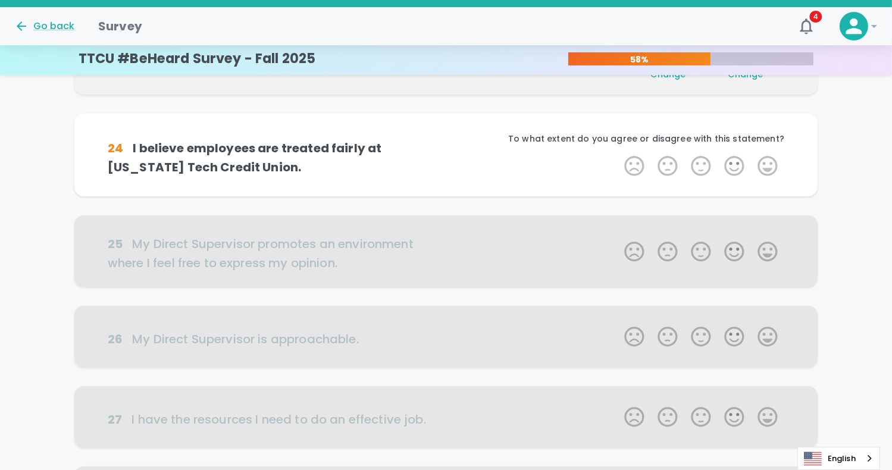
click at [761, 164] on label "5 Stars" at bounding box center [767, 166] width 33 height 24
click at [618, 154] on input "5 Stars" at bounding box center [617, 154] width 1 height 1
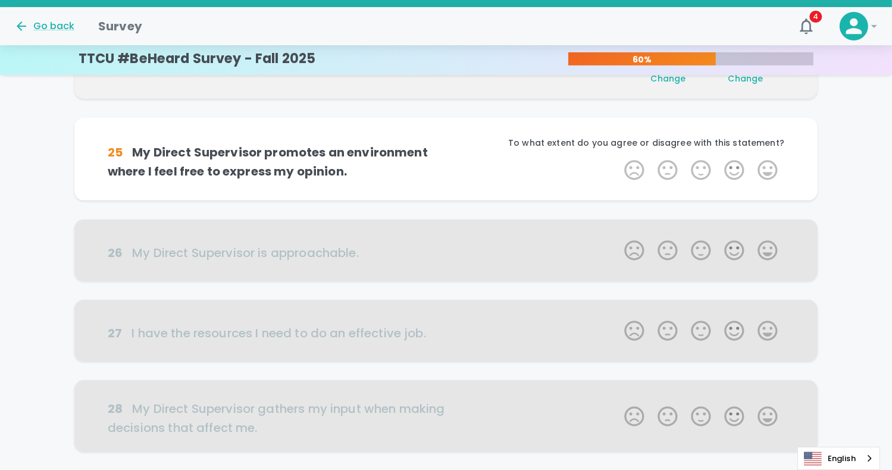
click at [761, 164] on label "5 Stars" at bounding box center [767, 170] width 33 height 24
click at [618, 158] on input "5 Stars" at bounding box center [617, 158] width 1 height 1
click at [761, 164] on label "5 Stars" at bounding box center [767, 170] width 33 height 24
click at [618, 158] on input "5 Stars" at bounding box center [617, 158] width 1 height 1
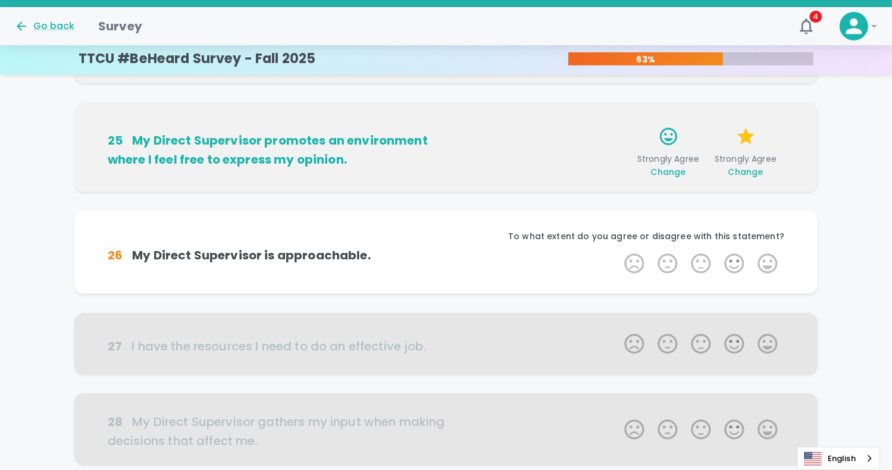
scroll to position [524, 0]
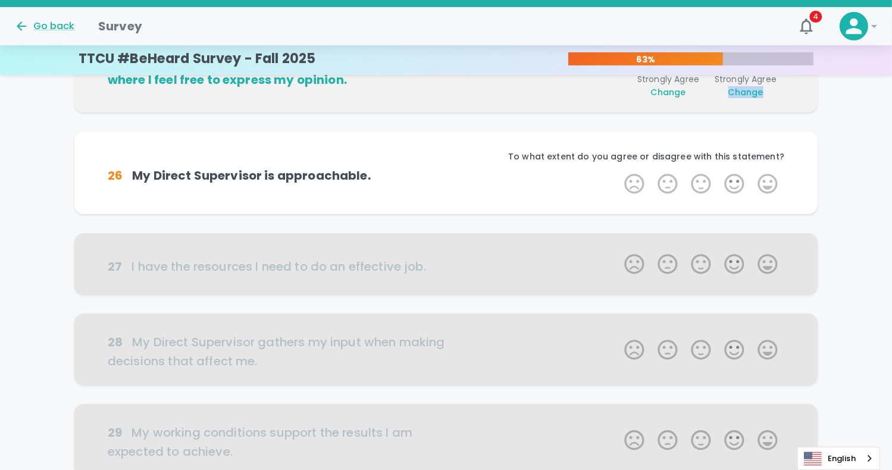
click at [761, 164] on div "21 My Direct Supervisor fosters genuine and trusting relationships on the team.…" at bounding box center [446, 86] width 892 height 998
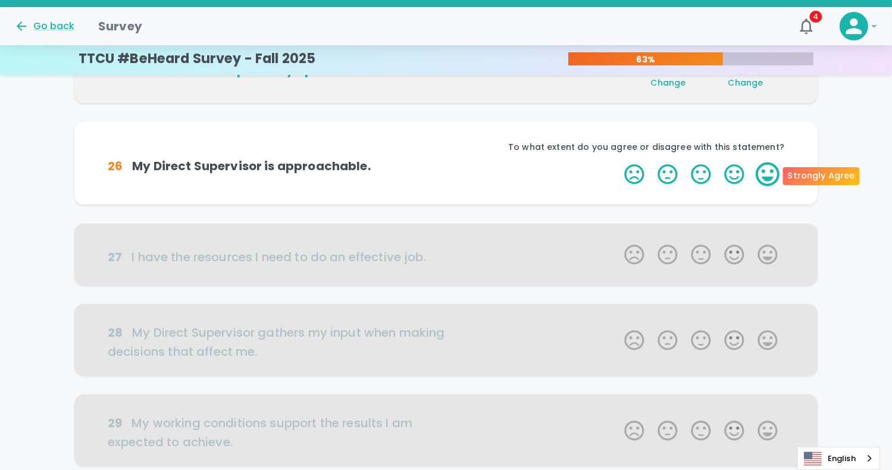
click at [761, 164] on label "5 Stars" at bounding box center [767, 175] width 33 height 24
click at [618, 163] on input "5 Stars" at bounding box center [617, 162] width 1 height 1
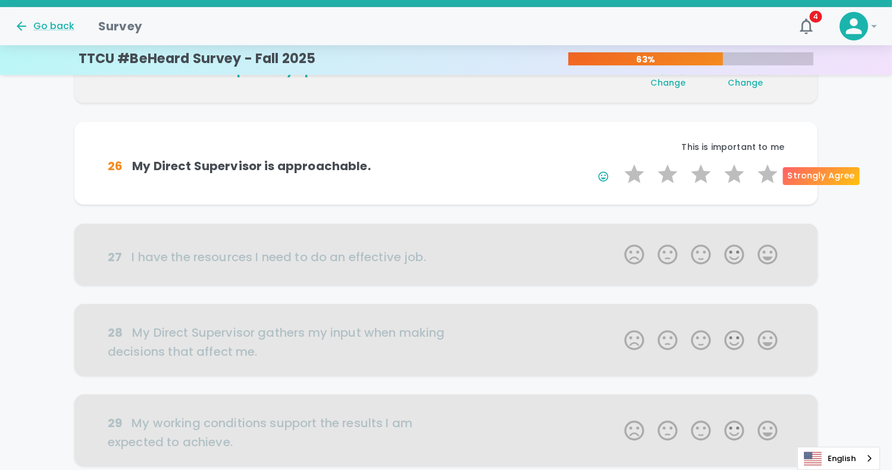
click at [761, 164] on label "5 Stars" at bounding box center [767, 175] width 33 height 24
click at [618, 163] on input "5 Stars" at bounding box center [617, 162] width 1 height 1
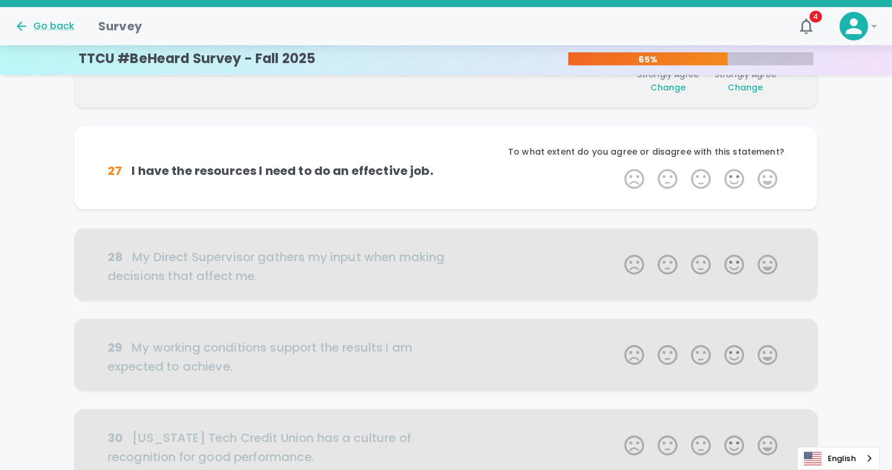
scroll to position [629, 0]
click at [761, 164] on div "To what extent do you agree or disagree with this statement?" at bounding box center [615, 155] width 339 height 21
click at [764, 177] on label "5 Stars" at bounding box center [767, 179] width 33 height 24
click at [618, 167] on input "5 Stars" at bounding box center [617, 166] width 1 height 1
click at [764, 177] on label "5 Stars" at bounding box center [767, 179] width 33 height 24
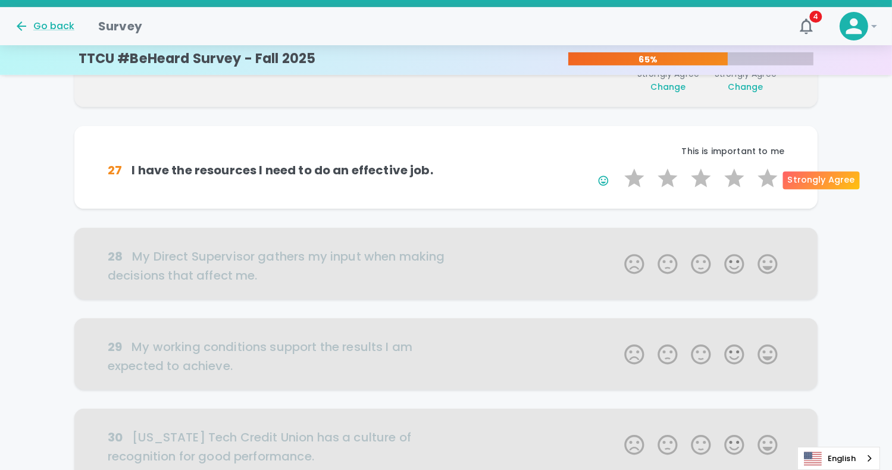
click at [618, 167] on input "5 Stars" at bounding box center [617, 166] width 1 height 1
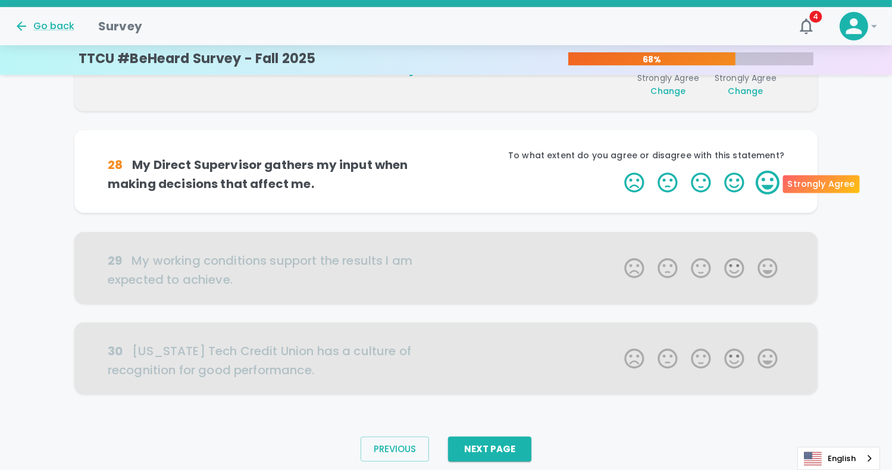
click at [764, 179] on label "5 Stars" at bounding box center [767, 183] width 33 height 24
click at [618, 171] on input "5 Stars" at bounding box center [617, 170] width 1 height 1
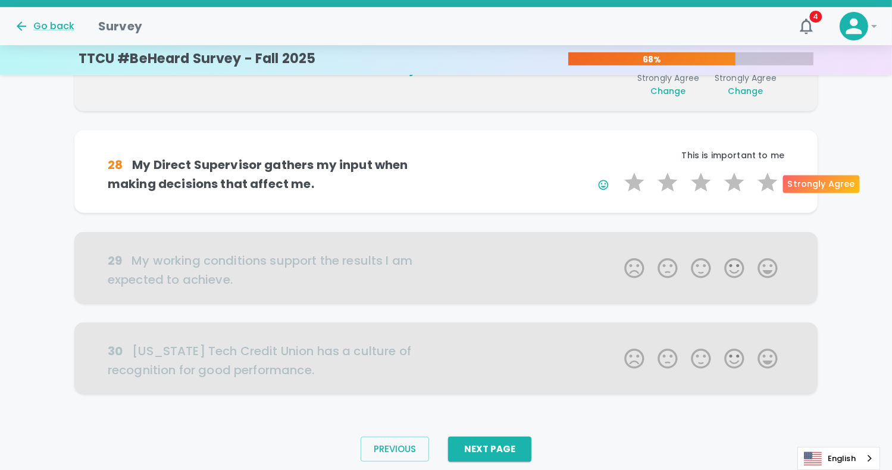
click at [764, 179] on label "5 Stars" at bounding box center [767, 183] width 33 height 24
click at [618, 171] on input "5 Stars" at bounding box center [617, 170] width 1 height 1
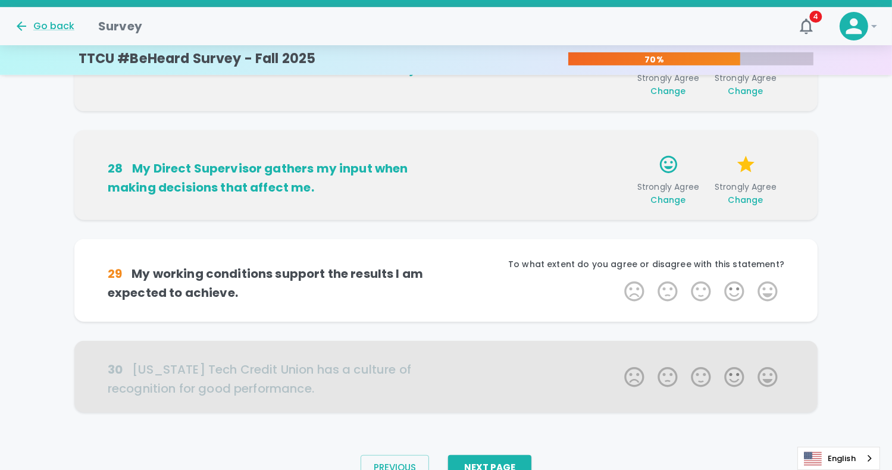
scroll to position [772, 0]
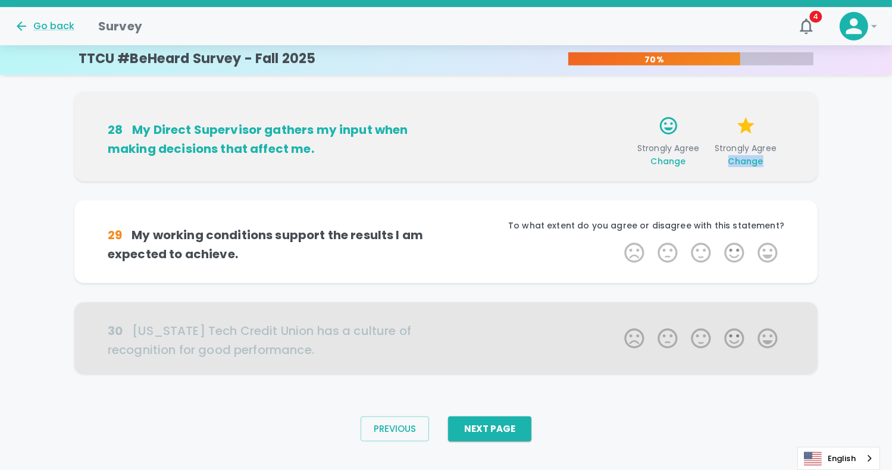
click at [764, 179] on div "28 My Direct Supervisor gathers my input when making decisions that affect me. …" at bounding box center [446, 137] width 744 height 90
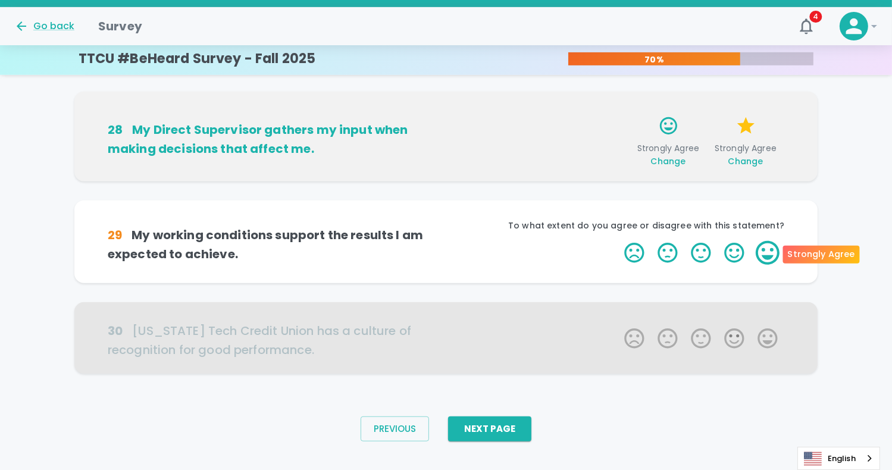
click at [769, 254] on label "5 Stars" at bounding box center [767, 253] width 33 height 24
click at [618, 241] on input "5 Stars" at bounding box center [617, 241] width 1 height 1
click at [769, 254] on label "5 Stars" at bounding box center [767, 253] width 33 height 24
click at [618, 241] on input "5 Stars" at bounding box center [617, 241] width 1 height 1
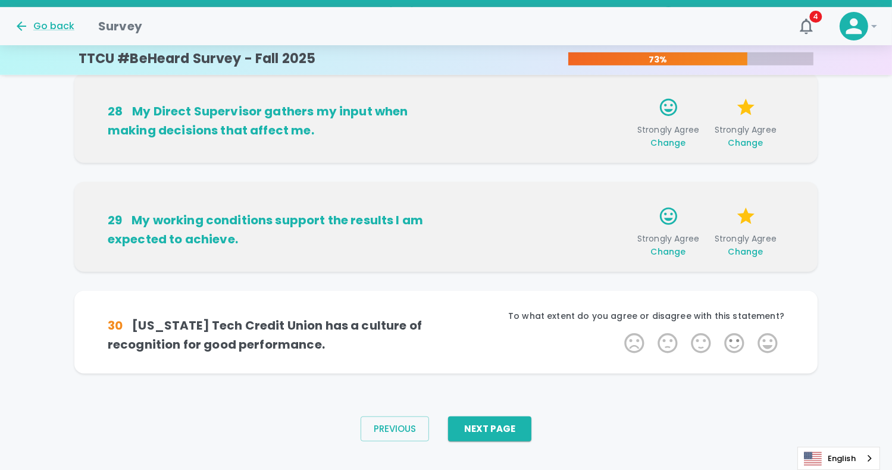
click at [767, 340] on label "5 Stars" at bounding box center [767, 344] width 33 height 24
click at [618, 332] on input "5 Stars" at bounding box center [617, 331] width 1 height 1
click at [767, 340] on label "5 Stars" at bounding box center [767, 344] width 33 height 24
click at [618, 332] on input "5 Stars" at bounding box center [617, 331] width 1 height 1
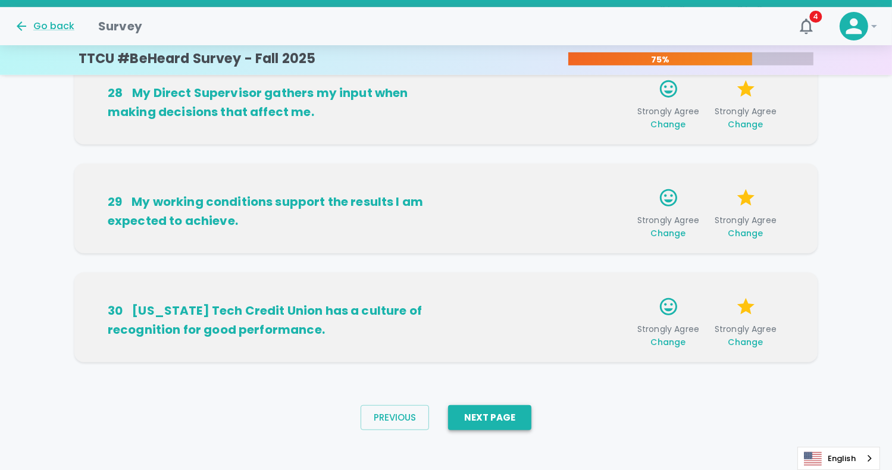
click at [510, 416] on button "Next Page" at bounding box center [489, 417] width 83 height 25
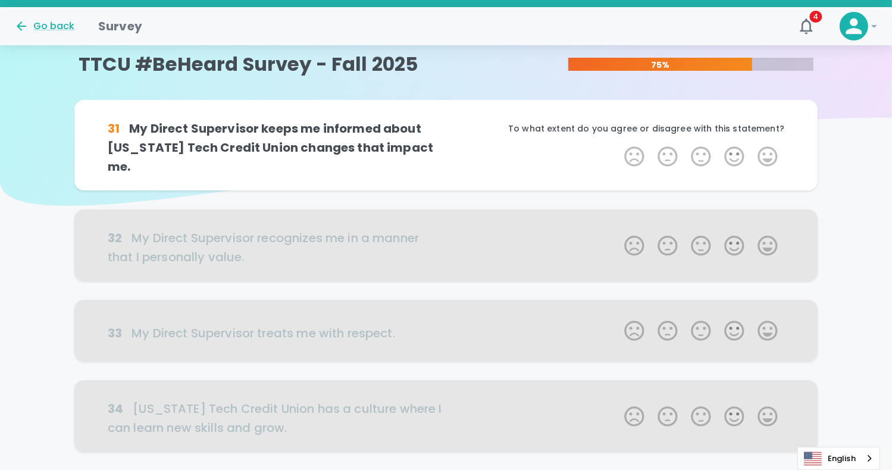
scroll to position [0, 0]
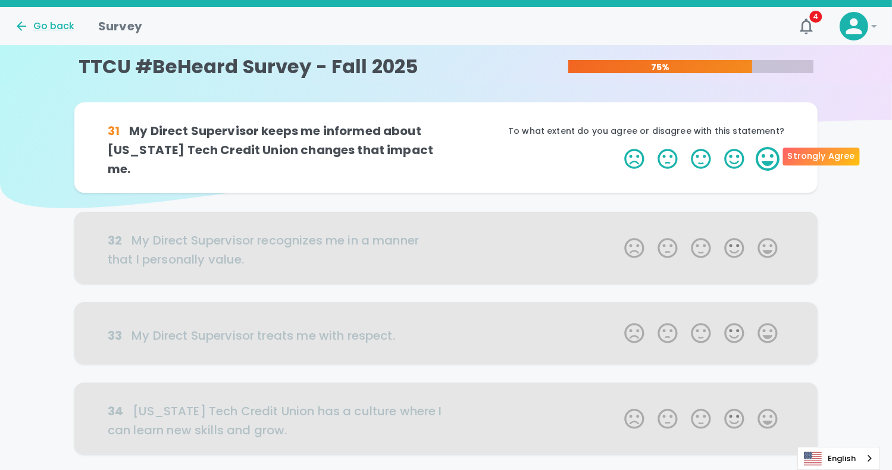
click at [763, 164] on label "5 Stars" at bounding box center [767, 159] width 33 height 24
click at [618, 147] on input "5 Stars" at bounding box center [617, 146] width 1 height 1
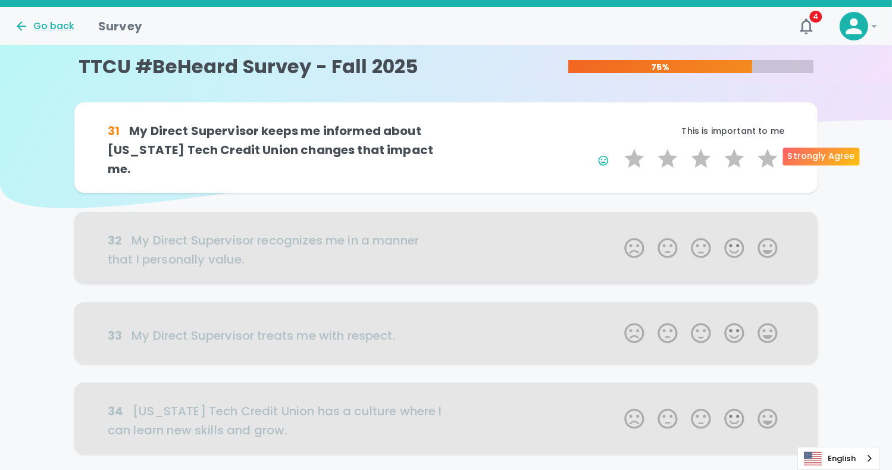
click at [763, 164] on label "5 Stars" at bounding box center [767, 159] width 33 height 24
click at [618, 147] on input "5 Stars" at bounding box center [617, 146] width 1 height 1
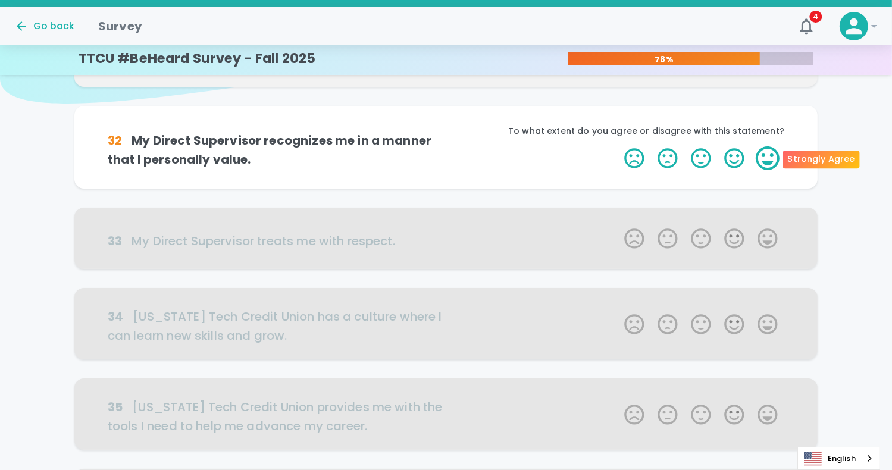
click at [763, 165] on label "5 Stars" at bounding box center [767, 158] width 33 height 24
click at [618, 146] on input "5 Stars" at bounding box center [617, 146] width 1 height 1
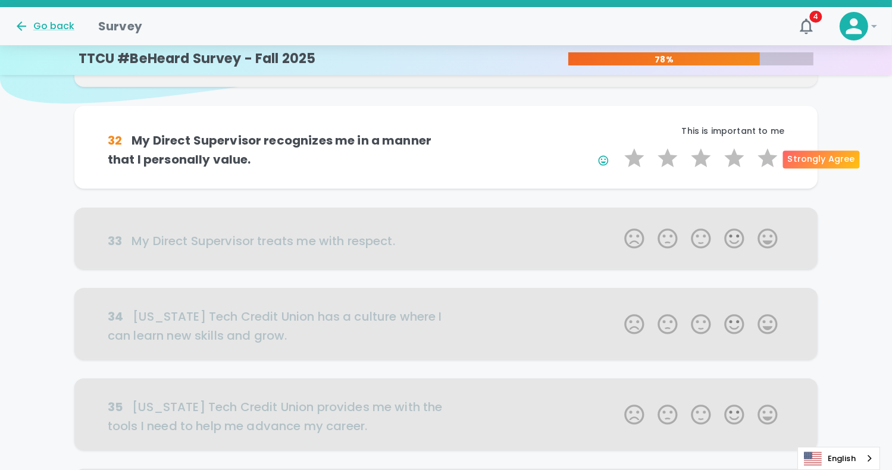
click at [763, 165] on label "5 Stars" at bounding box center [767, 158] width 33 height 24
click at [618, 146] on input "5 Stars" at bounding box center [617, 146] width 1 height 1
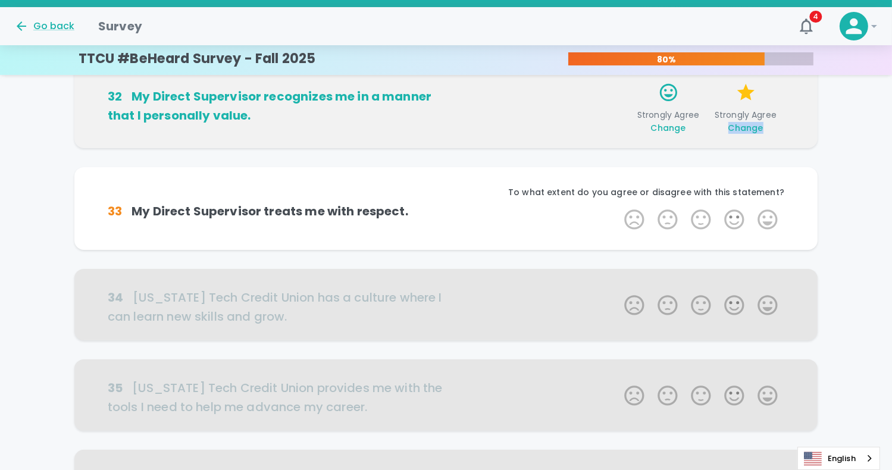
click at [763, 165] on div "31 My Direct Supervisor keeps me informed about [US_STATE] Tech Credit Union ch…" at bounding box center [446, 429] width 892 height 961
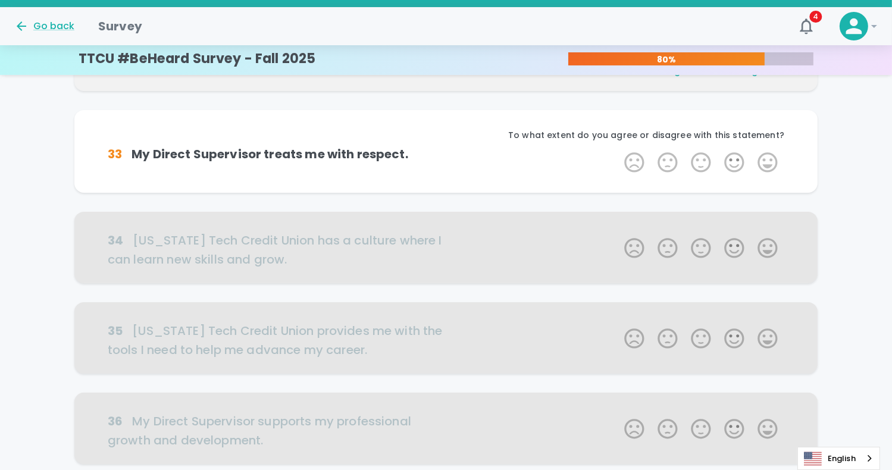
click at [763, 165] on label "5 Stars" at bounding box center [767, 163] width 33 height 24
click at [618, 151] on input "5 Stars" at bounding box center [617, 150] width 1 height 1
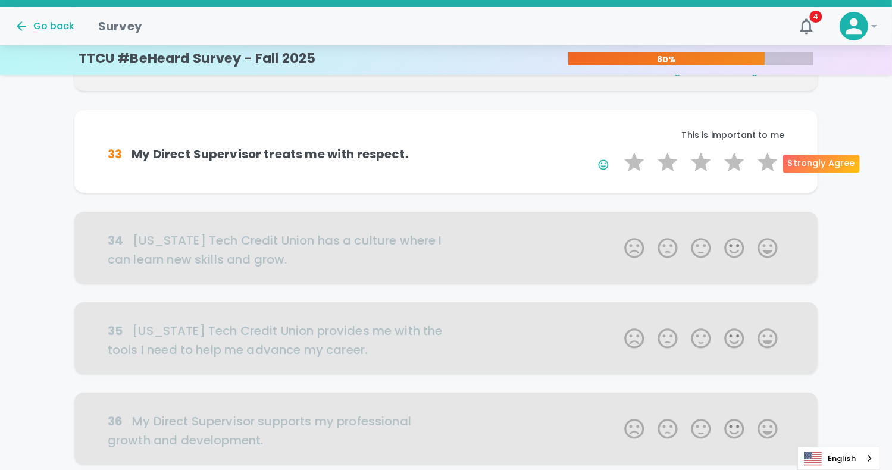
click at [763, 165] on label "5 Stars" at bounding box center [767, 163] width 33 height 24
click at [618, 151] on input "5 Stars" at bounding box center [617, 150] width 1 height 1
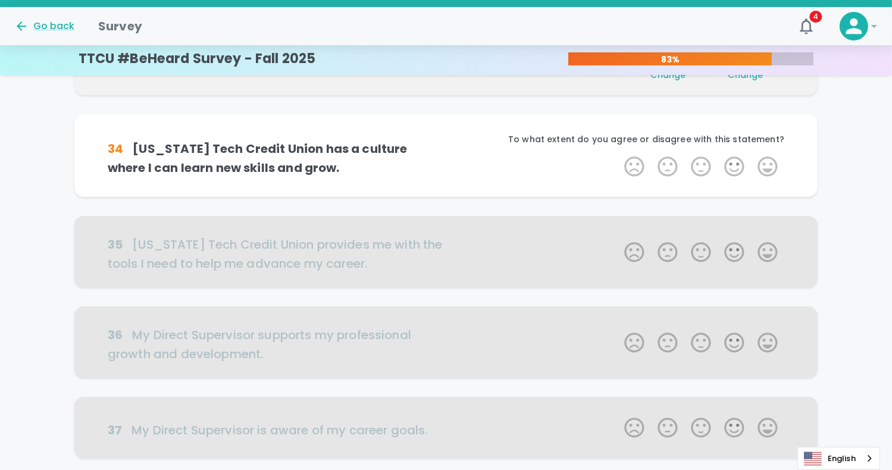
click at [763, 165] on label "5 Stars" at bounding box center [767, 167] width 33 height 24
click at [618, 155] on input "5 Stars" at bounding box center [617, 154] width 1 height 1
click at [763, 165] on label "5 Stars" at bounding box center [767, 167] width 33 height 24
click at [618, 155] on input "5 Stars" at bounding box center [617, 154] width 1 height 1
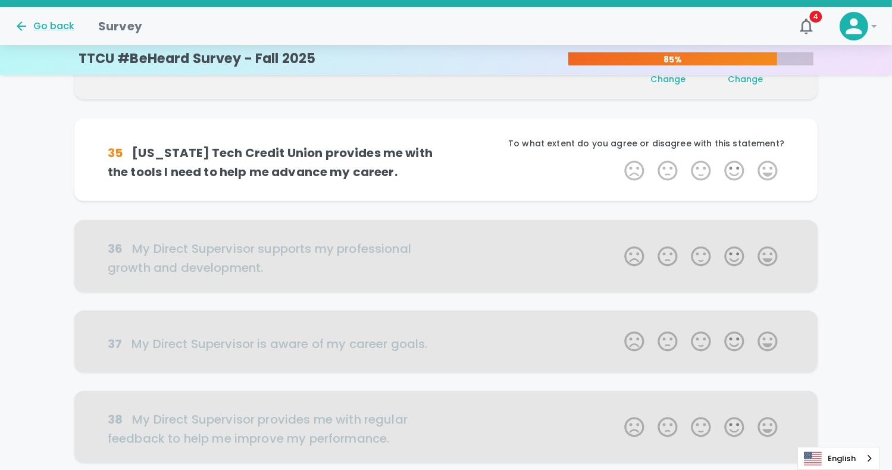
click at [763, 165] on label "5 Stars" at bounding box center [767, 171] width 33 height 24
click at [618, 159] on input "5 Stars" at bounding box center [617, 158] width 1 height 1
click at [763, 165] on label "5 Stars" at bounding box center [767, 171] width 33 height 24
click at [618, 159] on input "5 Stars" at bounding box center [617, 158] width 1 height 1
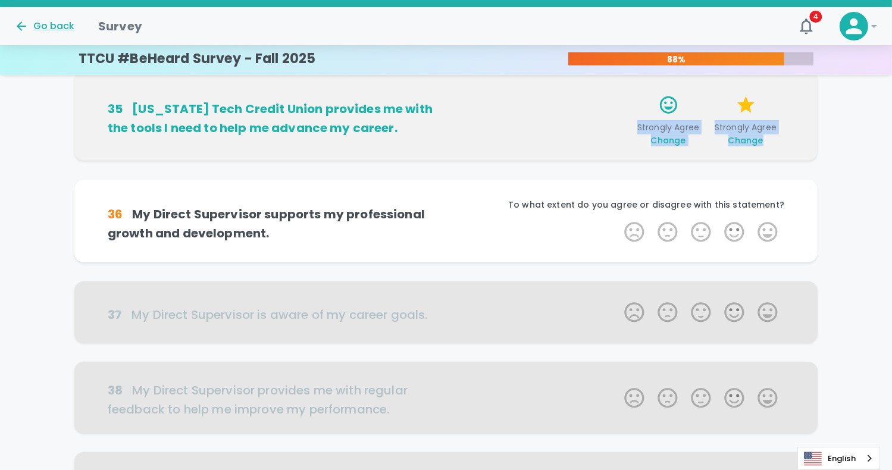
click at [763, 165] on div "31 My Direct Supervisor keeps me informed about [US_STATE] Tech Credit Union ch…" at bounding box center [446, 142] width 892 height 1017
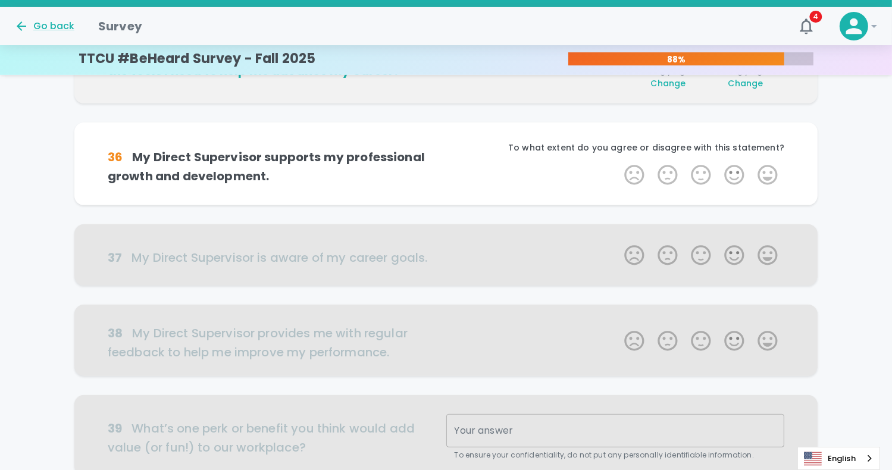
click at [763, 165] on label "5 Stars" at bounding box center [767, 175] width 33 height 24
click at [618, 163] on input "5 Stars" at bounding box center [617, 163] width 1 height 1
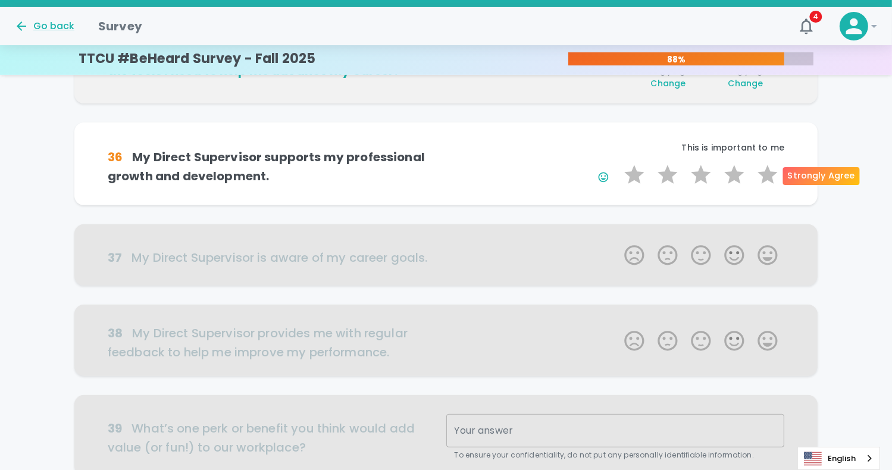
click at [763, 165] on label "5 Stars" at bounding box center [767, 175] width 33 height 24
click at [618, 163] on input "5 Stars" at bounding box center [617, 163] width 1 height 1
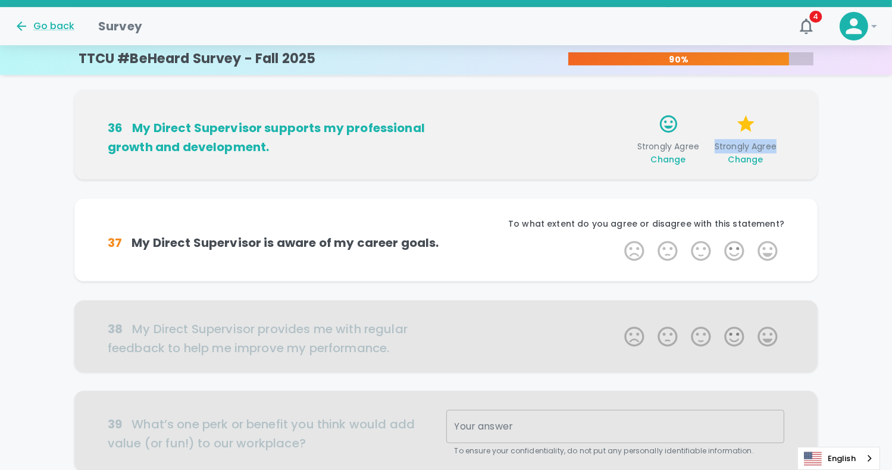
click at [763, 165] on div "Strongly Agree Change" at bounding box center [745, 137] width 77 height 57
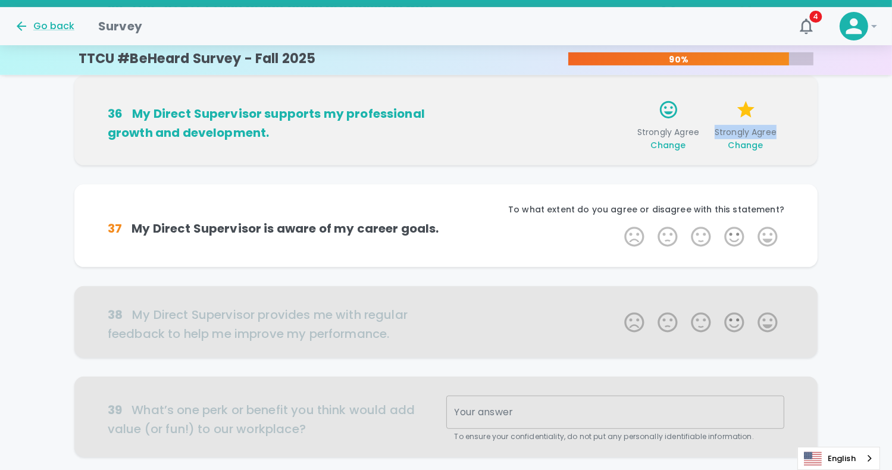
scroll to position [629, 0]
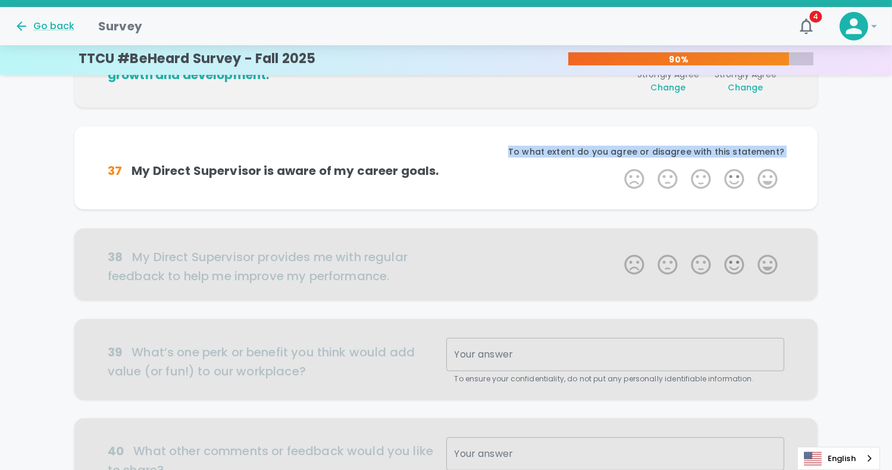
click at [763, 165] on div "To what extent do you agree or disagree with this statement?" at bounding box center [615, 156] width 339 height 21
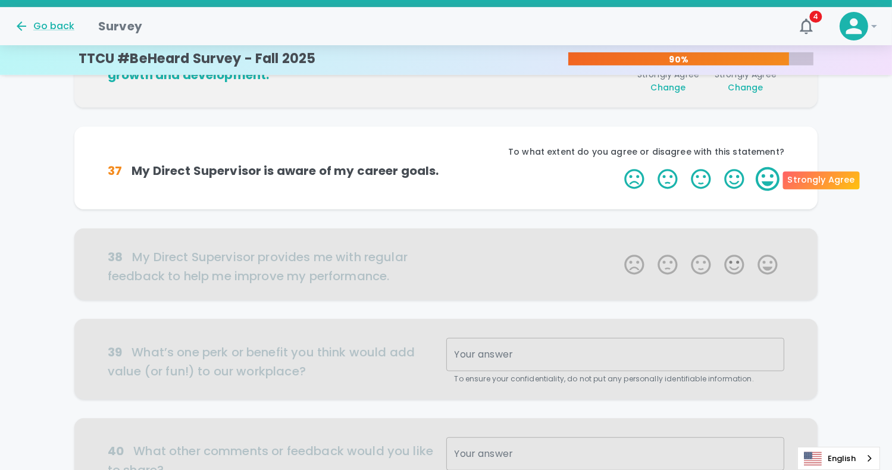
click at [764, 169] on label "5 Stars" at bounding box center [767, 179] width 33 height 24
click at [618, 167] on input "5 Stars" at bounding box center [617, 167] width 1 height 1
click at [764, 169] on label "5 Stars" at bounding box center [767, 179] width 33 height 24
click at [618, 167] on input "5 Stars" at bounding box center [617, 167] width 1 height 1
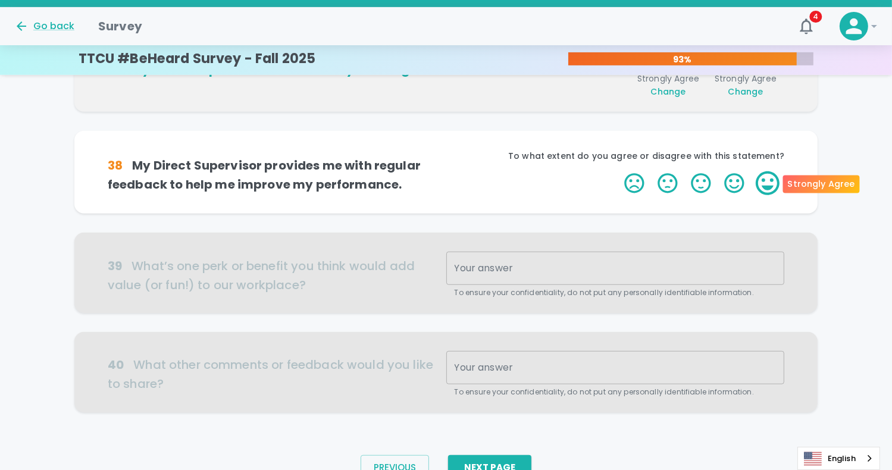
click at [766, 191] on label "5 Stars" at bounding box center [767, 183] width 33 height 24
click at [618, 171] on input "5 Stars" at bounding box center [617, 171] width 1 height 1
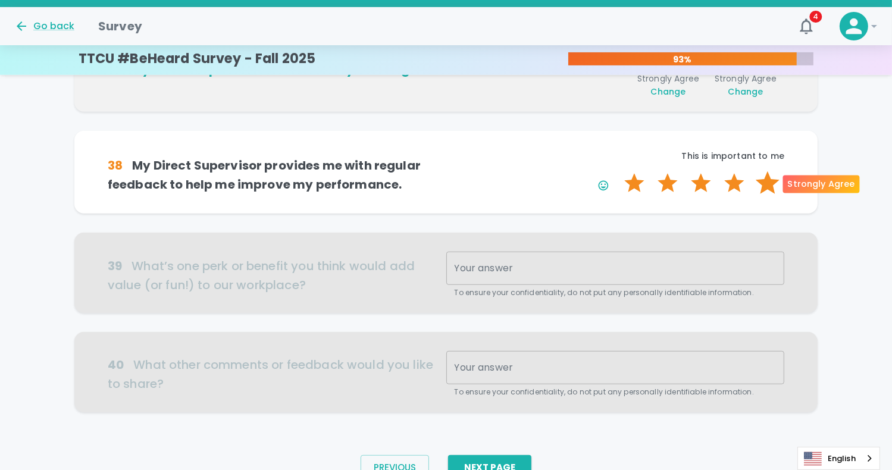
click at [764, 188] on label "5 Stars" at bounding box center [767, 183] width 33 height 24
click at [618, 171] on input "5 Stars" at bounding box center [617, 171] width 1 height 1
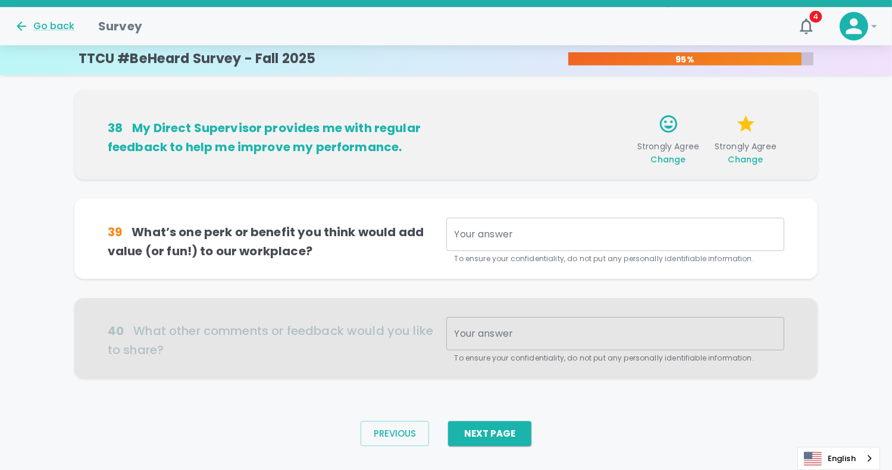
scroll to position [790, 0]
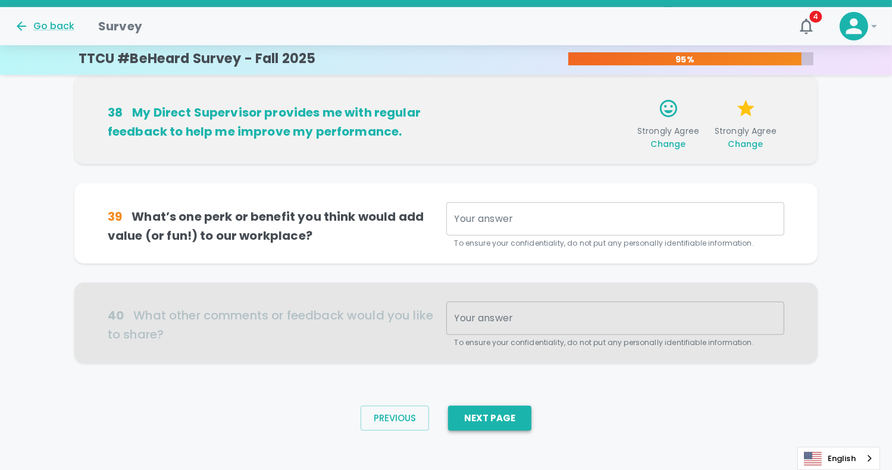
click at [457, 408] on button "Next Page" at bounding box center [489, 418] width 83 height 25
click at [492, 415] on button "Next Page" at bounding box center [489, 418] width 83 height 25
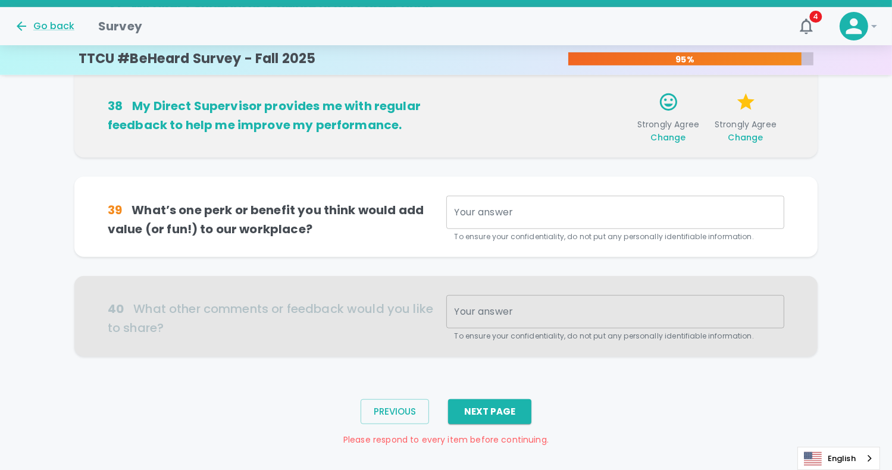
scroll to position [797, 0]
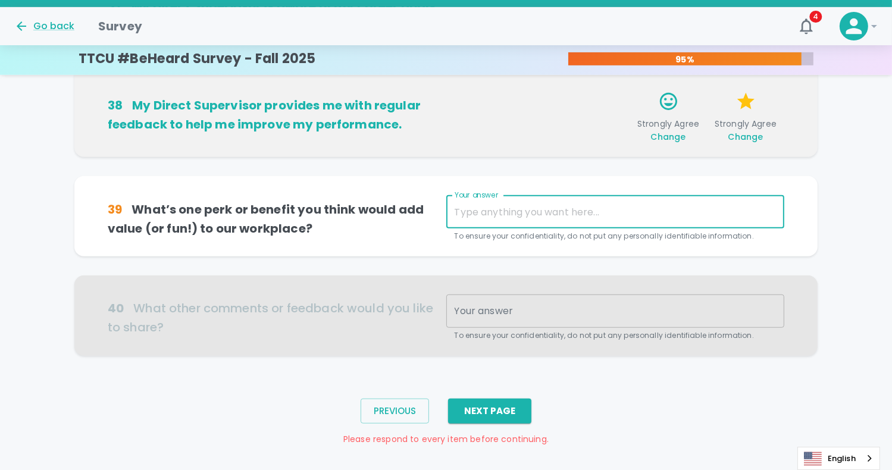
click at [495, 213] on textarea "Your answer" at bounding box center [616, 212] width 322 height 14
click at [498, 416] on button "Next Page" at bounding box center [489, 411] width 83 height 25
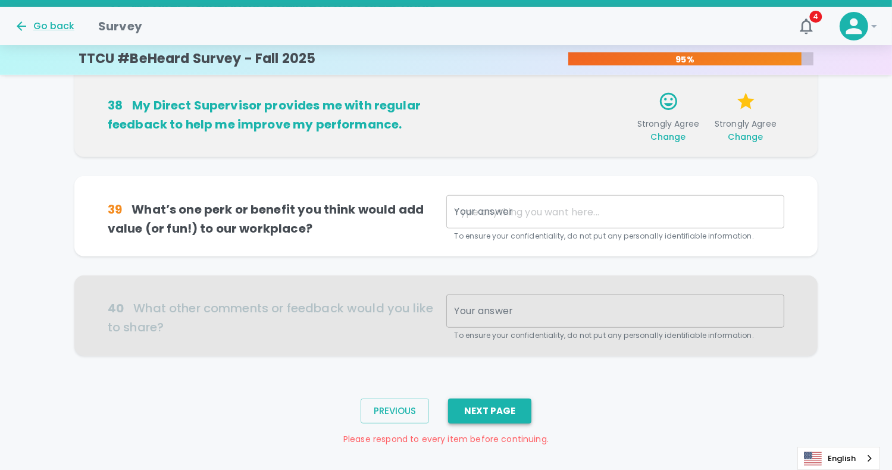
click at [498, 416] on button "Next Page" at bounding box center [489, 411] width 83 height 25
click at [498, 205] on div "Your answer x Your answer To ensure your confidentiality, do not put any person…" at bounding box center [615, 218] width 339 height 47
click at [298, 216] on h6 "39 What’s one perk or benefit you think would add value (or fun!) to our workpl…" at bounding box center [277, 219] width 339 height 38
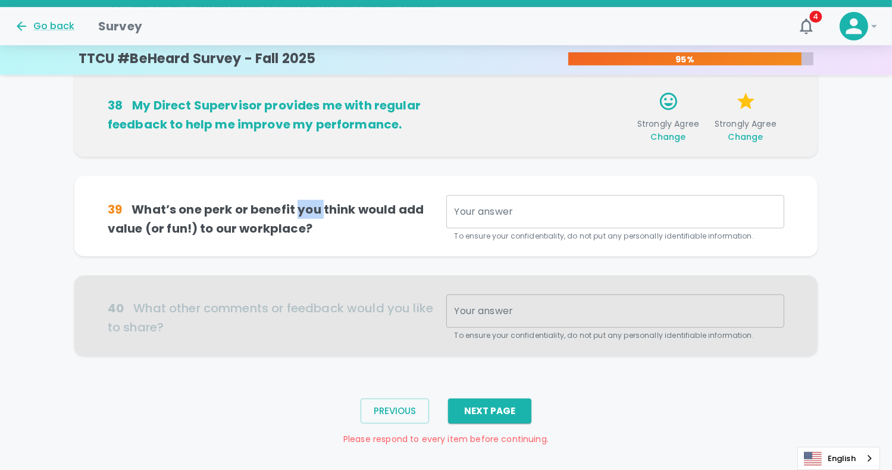
click at [298, 216] on h6 "39 What’s one perk or benefit you think would add value (or fun!) to our workpl…" at bounding box center [277, 219] width 339 height 38
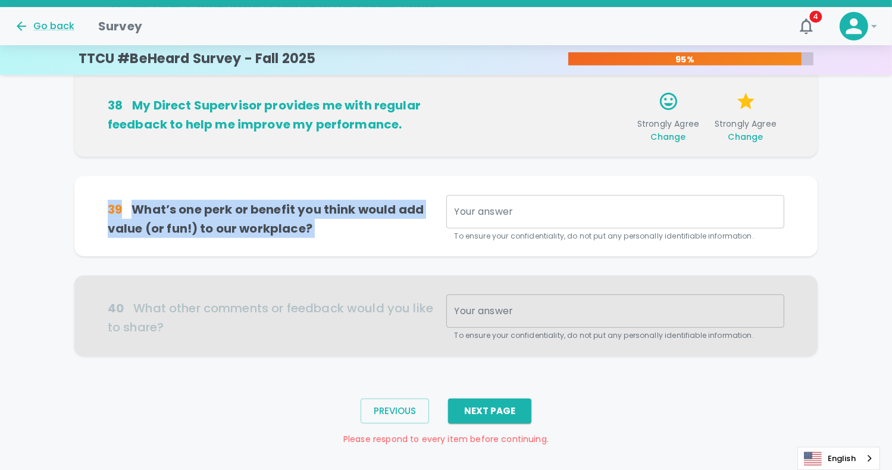
click at [298, 216] on h6 "39 What’s one perk or benefit you think would add value (or fun!) to our workpl…" at bounding box center [277, 219] width 339 height 38
click at [477, 213] on textarea "Your answer" at bounding box center [616, 212] width 322 height 14
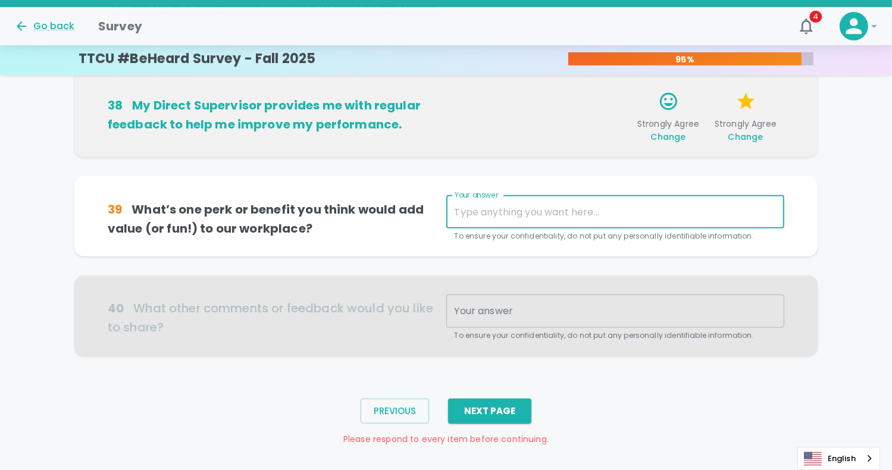
click at [477, 213] on textarea "Your answer" at bounding box center [616, 212] width 322 height 14
click at [477, 214] on textarea "Your answer" at bounding box center [616, 212] width 322 height 14
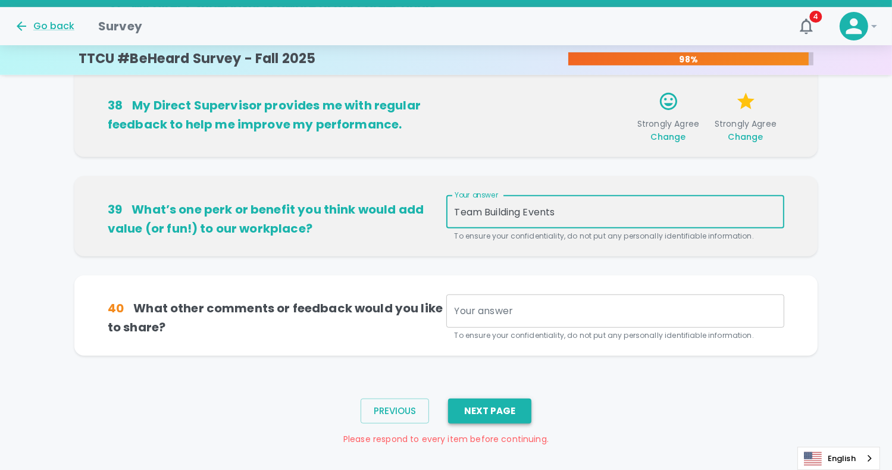
type textarea "Team Building Events"
click at [502, 416] on button "Next Page" at bounding box center [489, 411] width 83 height 25
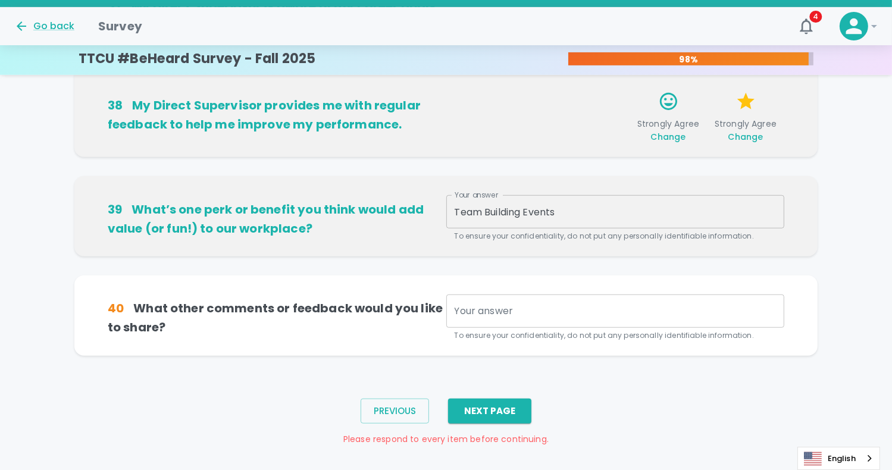
click at [495, 311] on textarea "Your answer" at bounding box center [616, 312] width 322 height 14
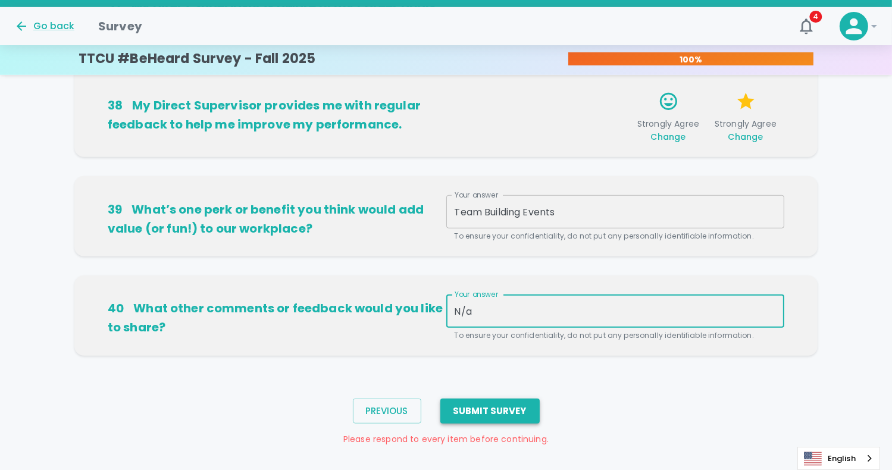
type textarea "N/a"
click at [482, 421] on button "Submit Survey" at bounding box center [490, 411] width 99 height 25
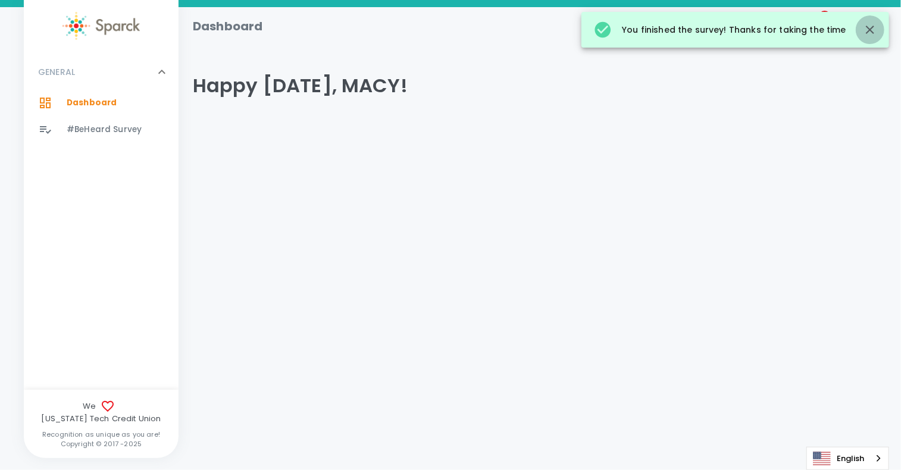
click at [871, 22] on button "button" at bounding box center [870, 29] width 29 height 29
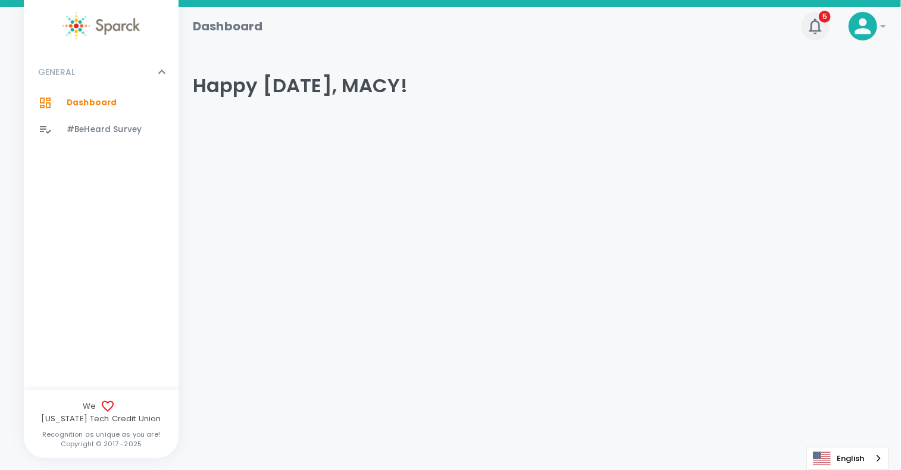
click at [819, 19] on icon "button" at bounding box center [815, 26] width 19 height 19
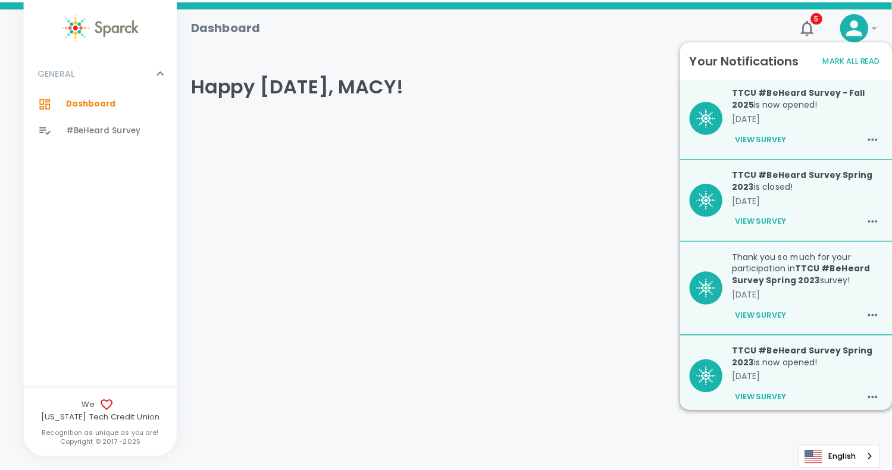
scroll to position [104, 0]
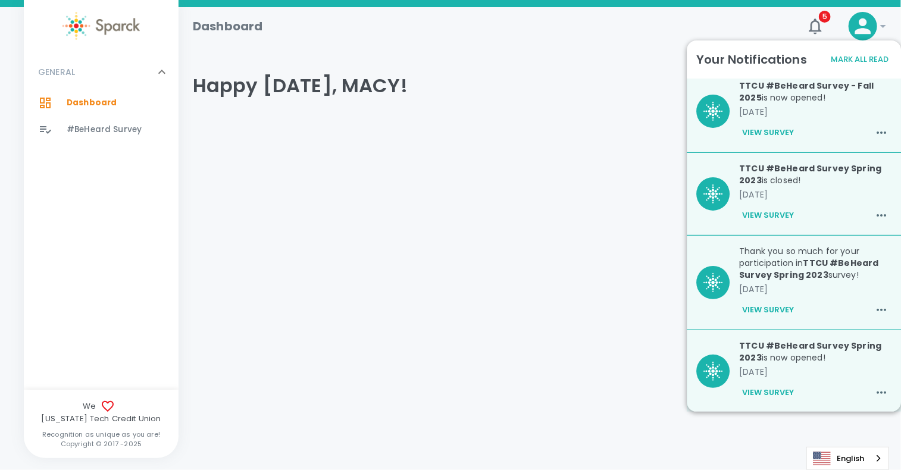
click at [769, 399] on button "View Survey" at bounding box center [768, 393] width 58 height 20
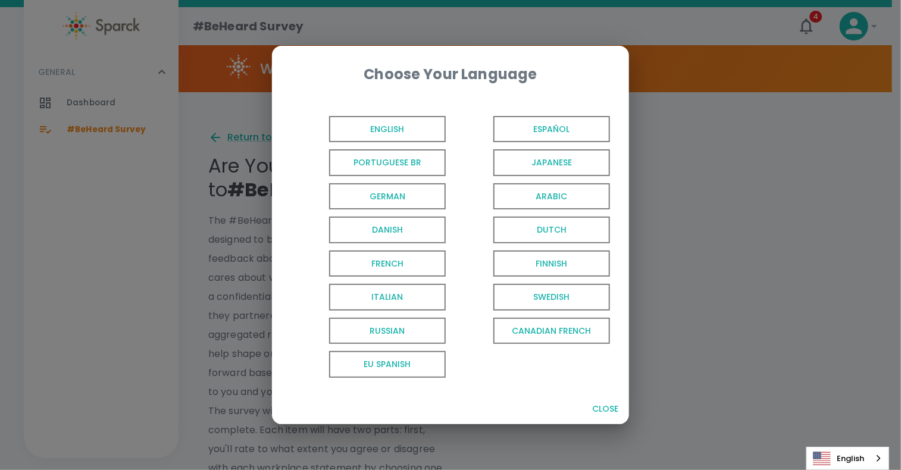
click at [613, 408] on button "Close" at bounding box center [605, 409] width 38 height 22
